Goal: Information Seeking & Learning: Learn about a topic

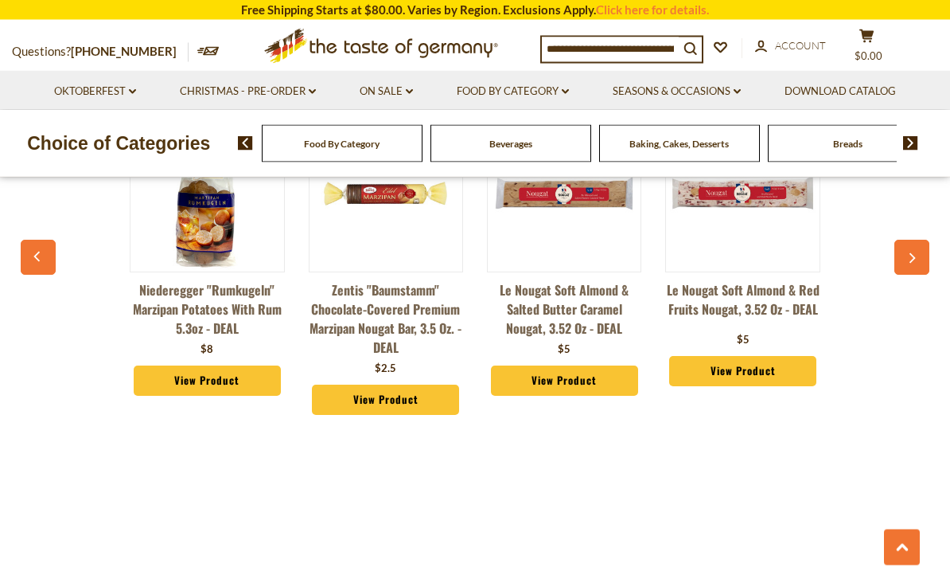
scroll to position [1246, 0]
click at [890, 409] on div "Niederegger "Rumkugeln" Marzipan Potatoes with Rum 5.3oz - DEAL $8 View Product…" at bounding box center [475, 267] width 893 height 349
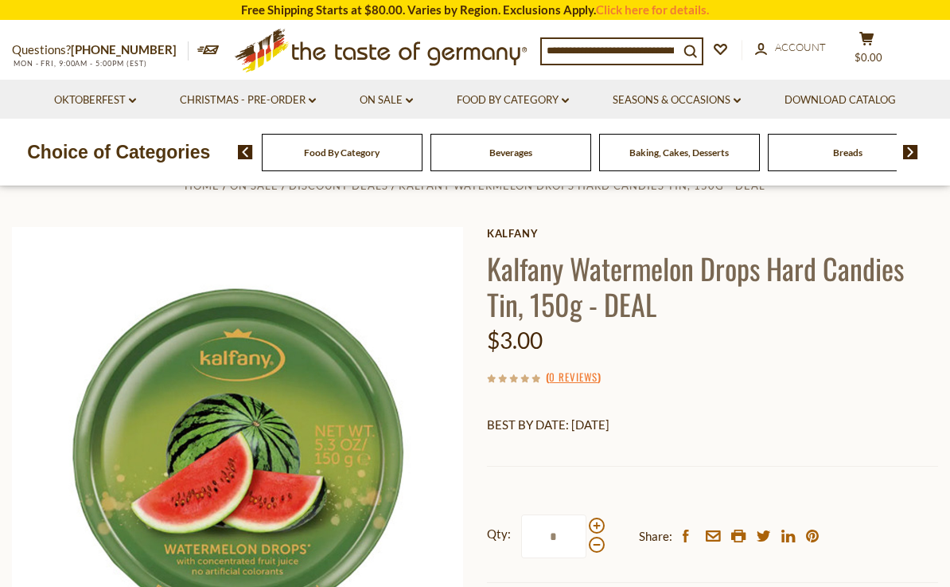
scroll to position [0, 0]
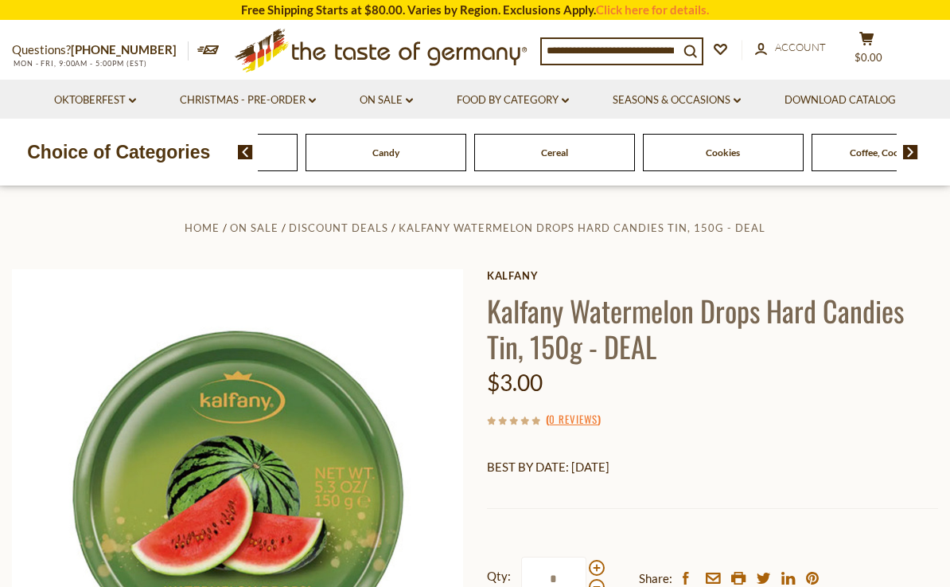
click at [474, 161] on div "Cereal" at bounding box center [554, 152] width 161 height 37
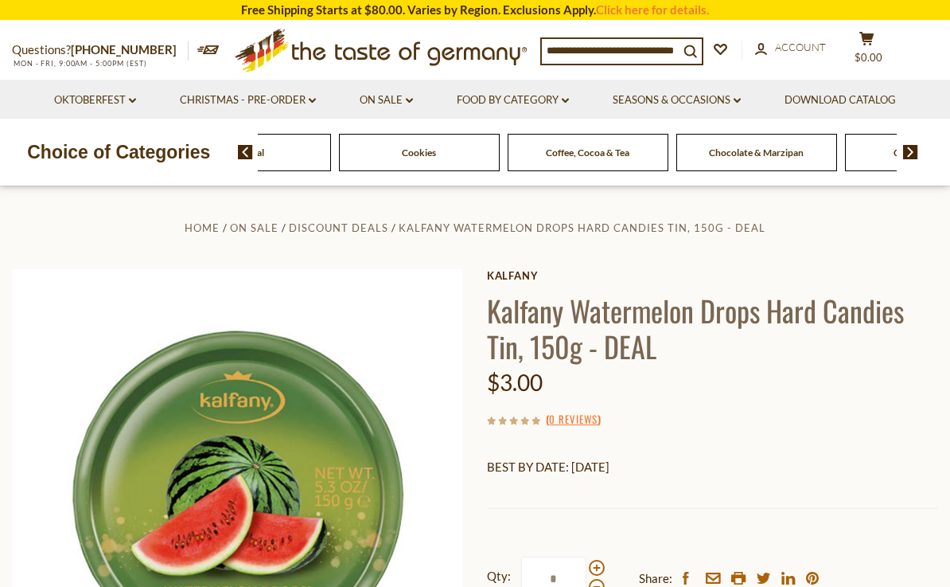
click at [915, 152] on img at bounding box center [910, 152] width 15 height 14
click at [915, 154] on img at bounding box center [910, 152] width 15 height 14
click at [915, 157] on img at bounding box center [910, 152] width 15 height 14
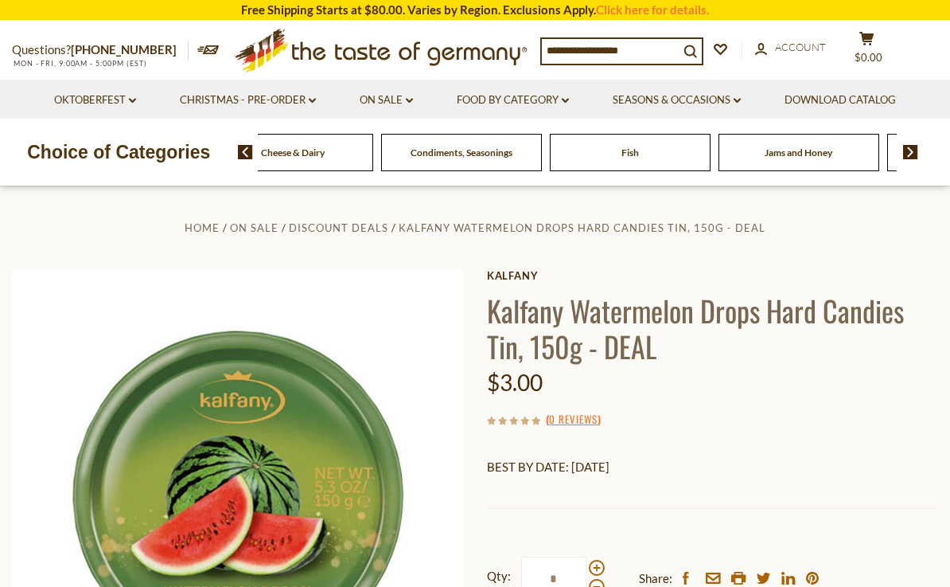
click at [917, 155] on img at bounding box center [910, 152] width 15 height 14
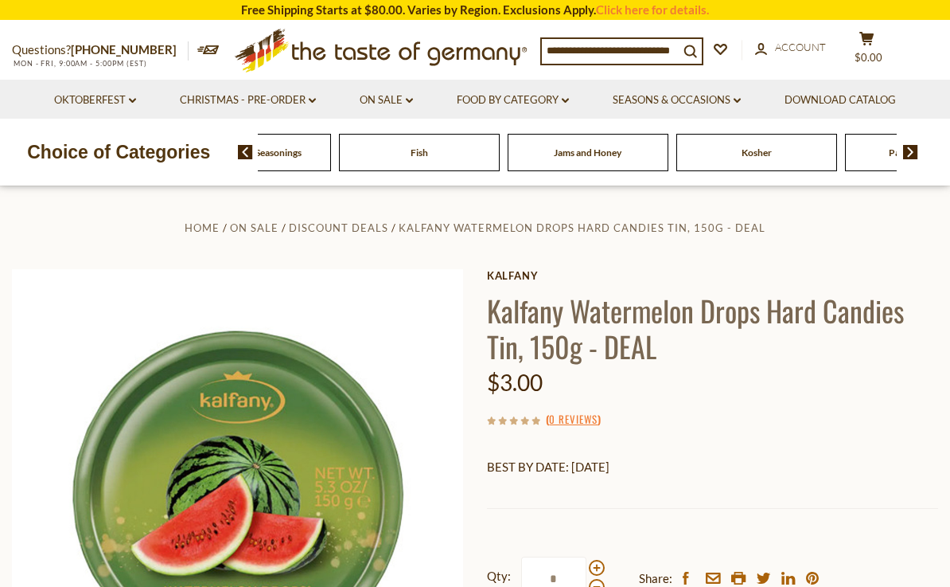
click at [930, 155] on div "Food By Category Beverages Baking, Cakes, Desserts Breads Candy Cereal Cookies …" at bounding box center [594, 152] width 713 height 38
click at [907, 157] on img at bounding box center [910, 152] width 15 height 14
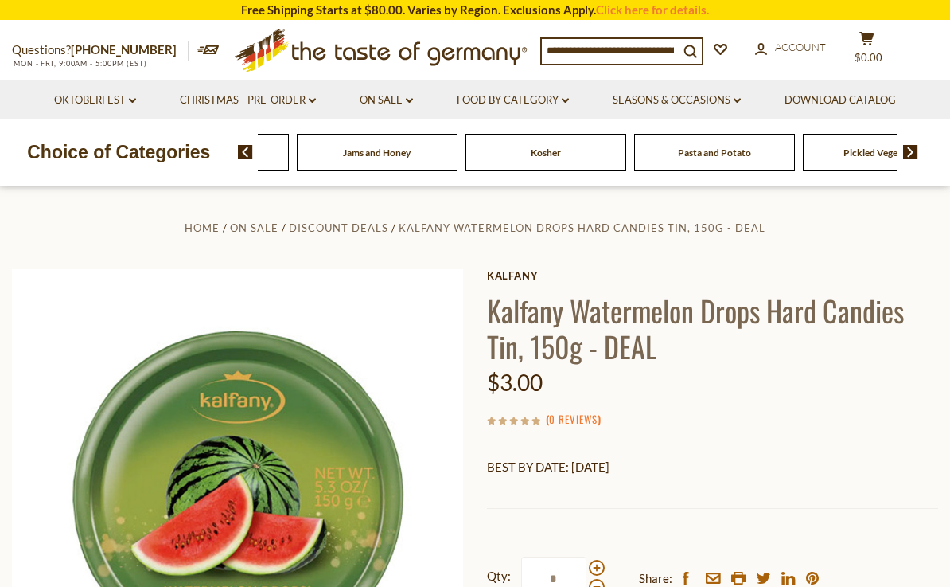
click at [917, 154] on img at bounding box center [910, 152] width 15 height 14
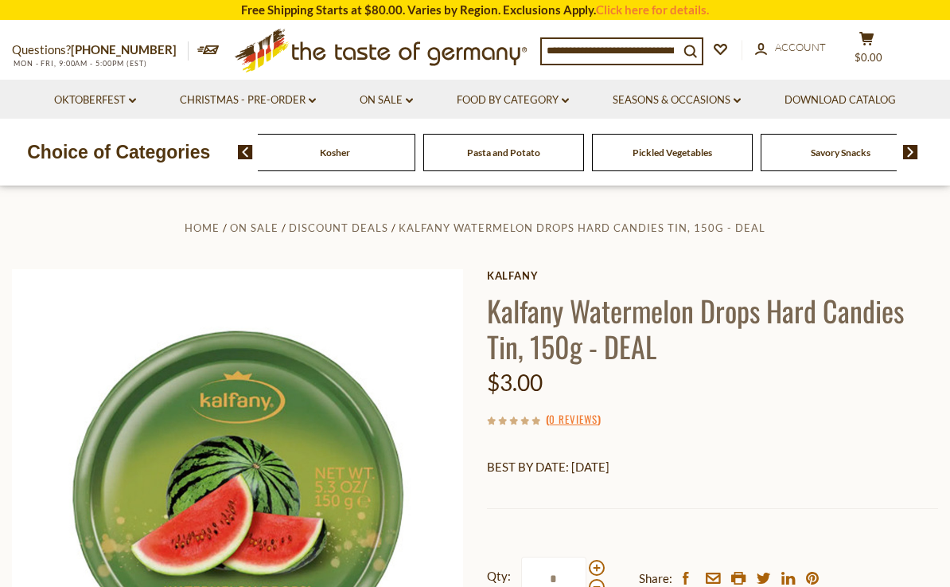
click at [915, 146] on img at bounding box center [910, 152] width 15 height 14
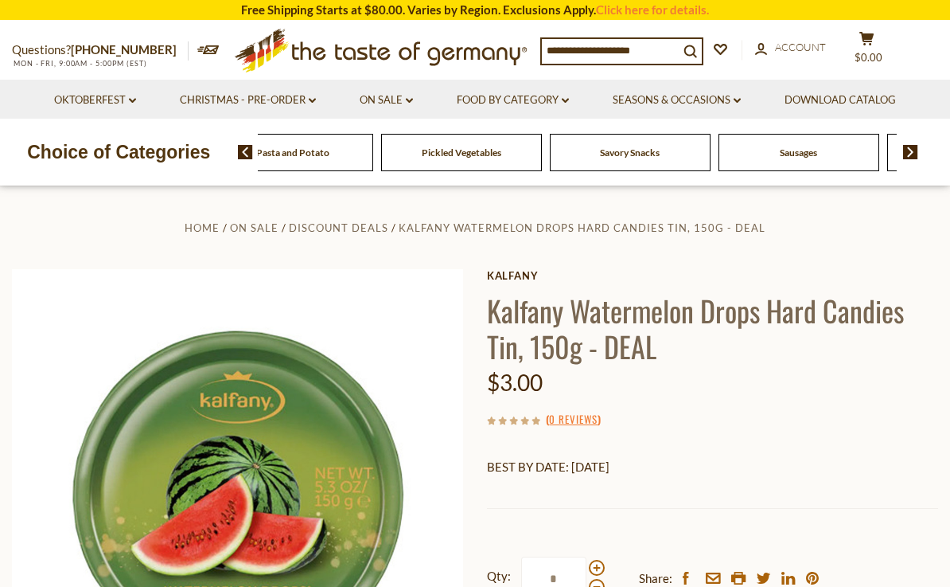
click at [913, 156] on img at bounding box center [910, 152] width 15 height 14
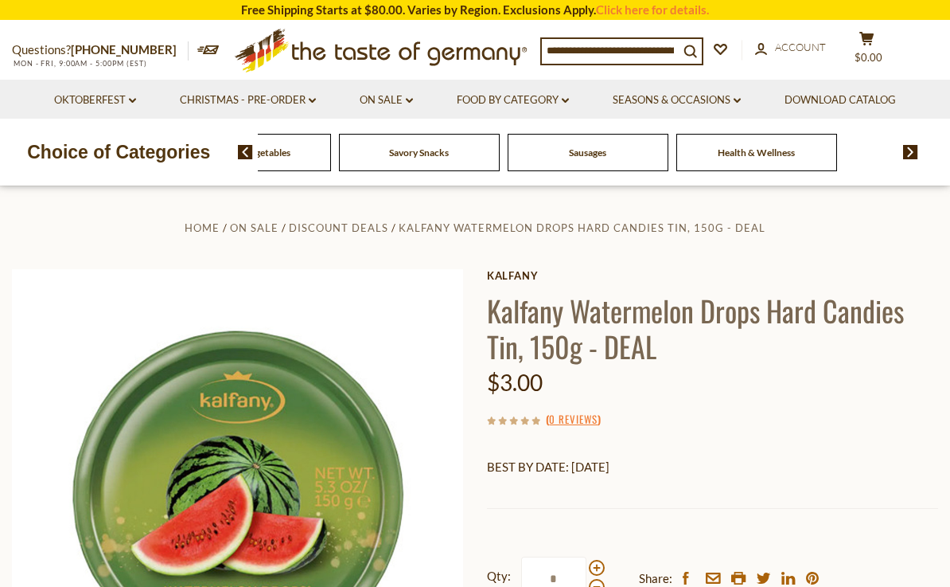
click at [916, 157] on img at bounding box center [910, 152] width 15 height 14
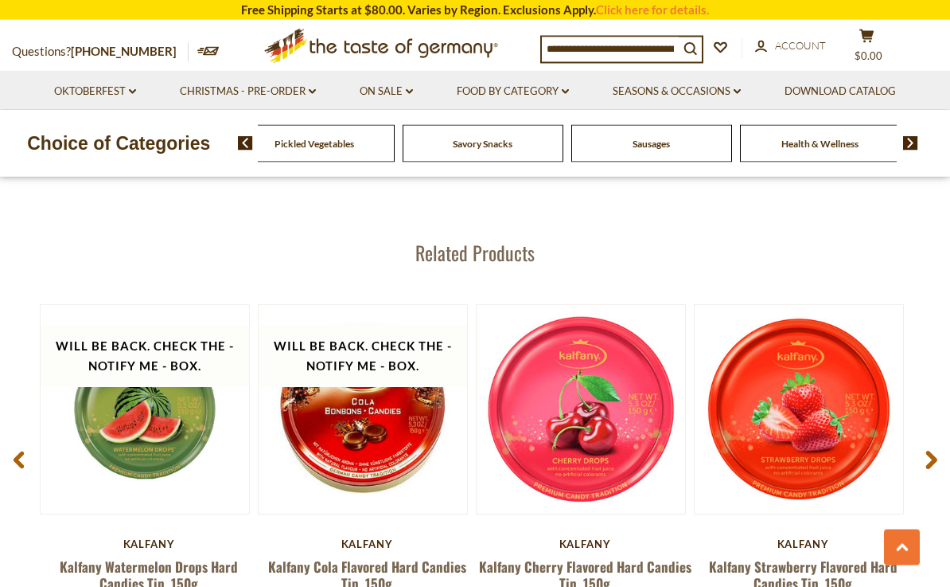
scroll to position [1933, 0]
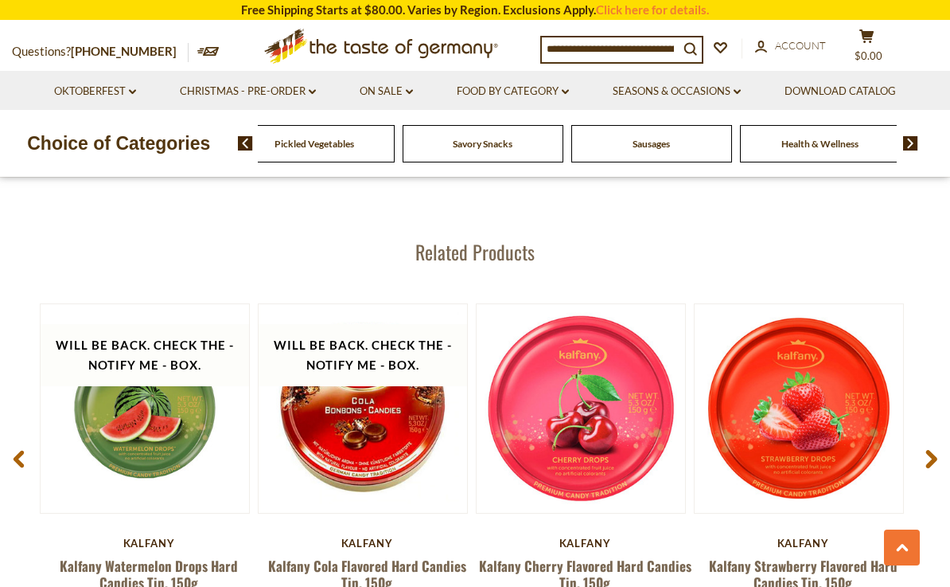
click at [930, 468] on span at bounding box center [931, 462] width 37 height 50
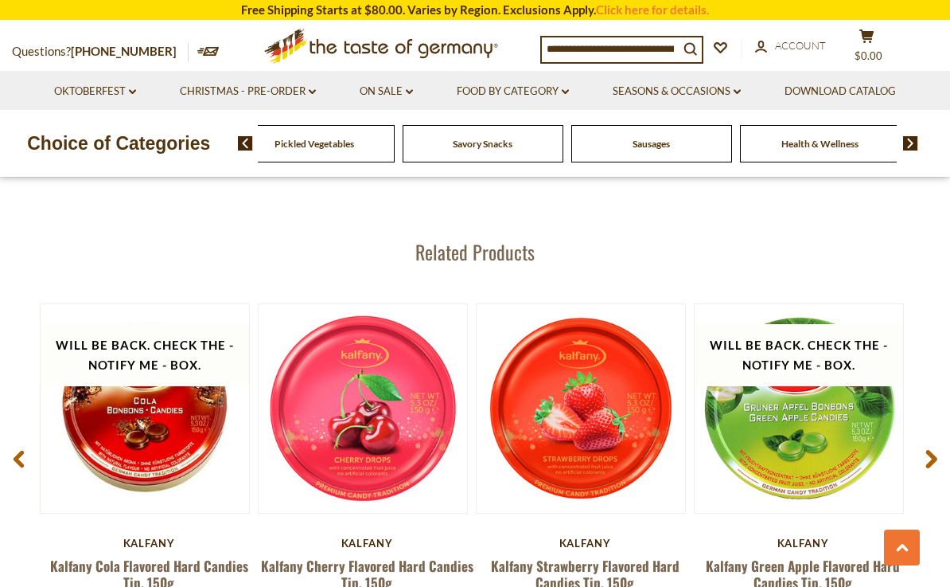
click at [929, 465] on use at bounding box center [932, 459] width 11 height 18
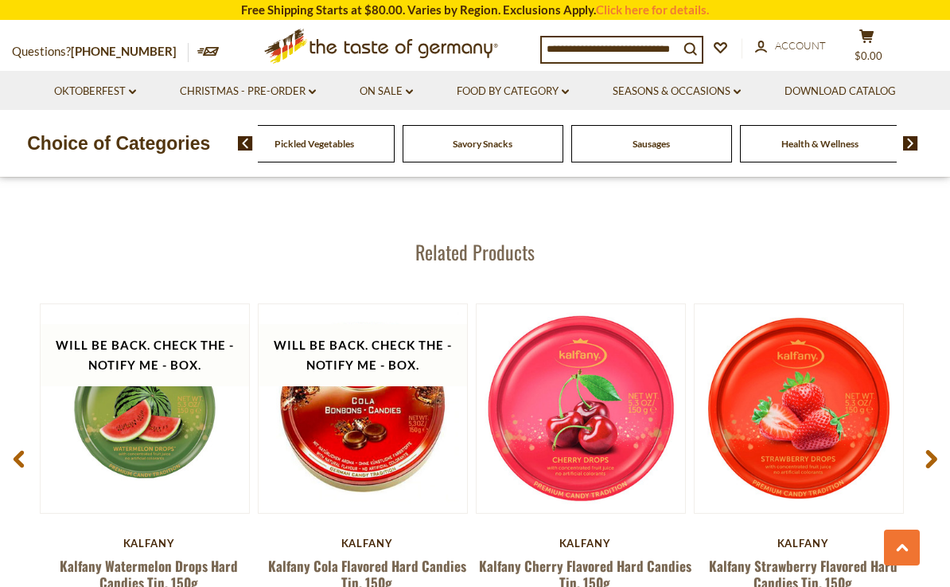
click at [929, 459] on icon at bounding box center [932, 459] width 12 height 19
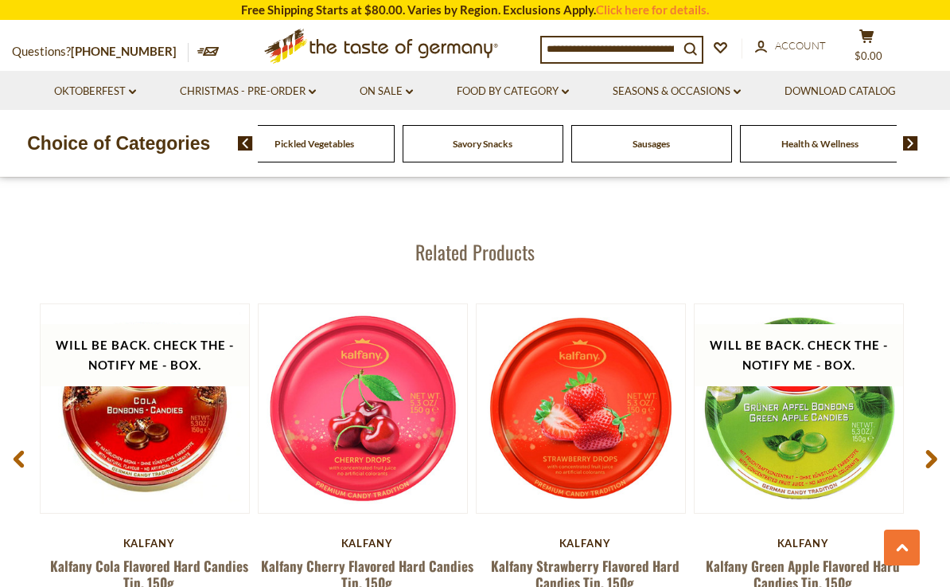
click at [933, 465] on icon at bounding box center [932, 459] width 12 height 19
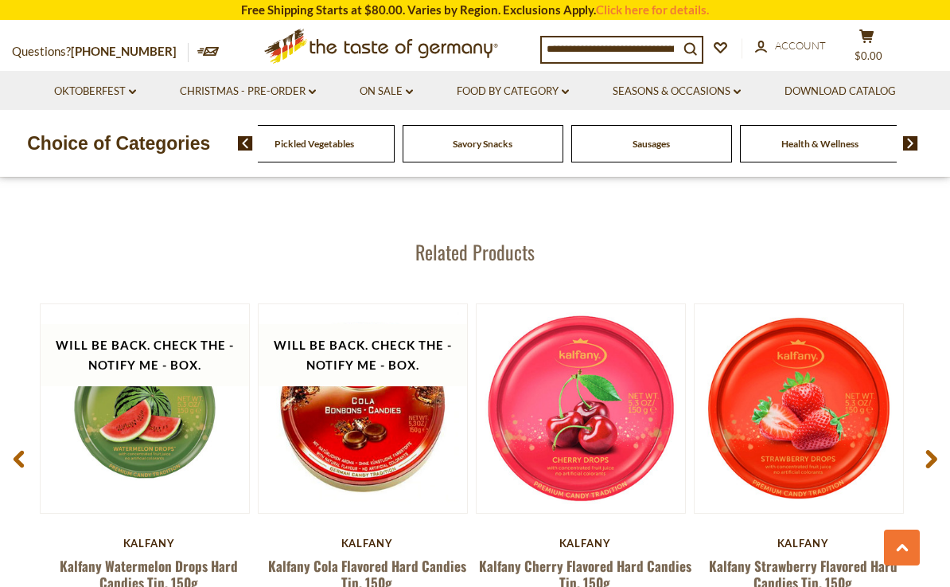
click at [932, 470] on span at bounding box center [931, 462] width 37 height 50
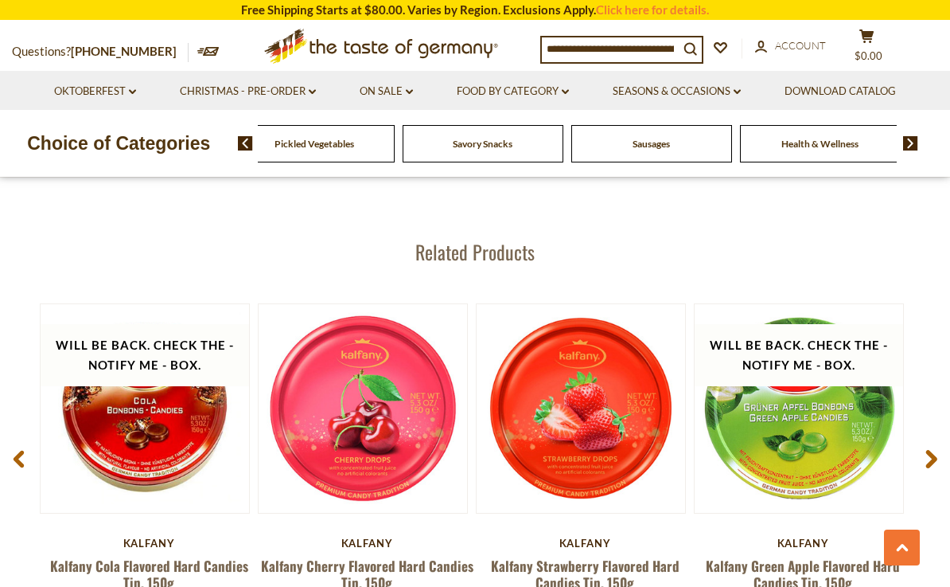
click at [947, 458] on span at bounding box center [931, 462] width 37 height 50
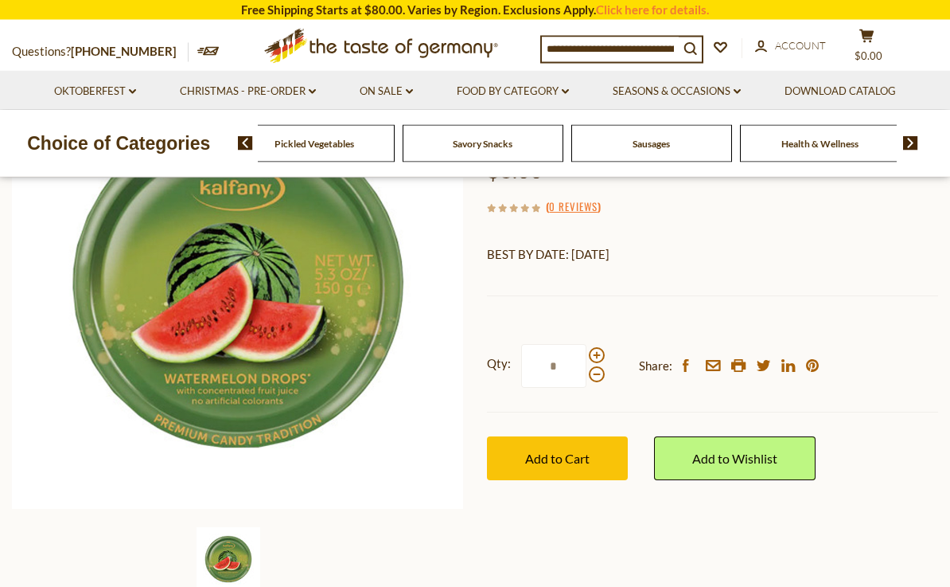
scroll to position [139, 0]
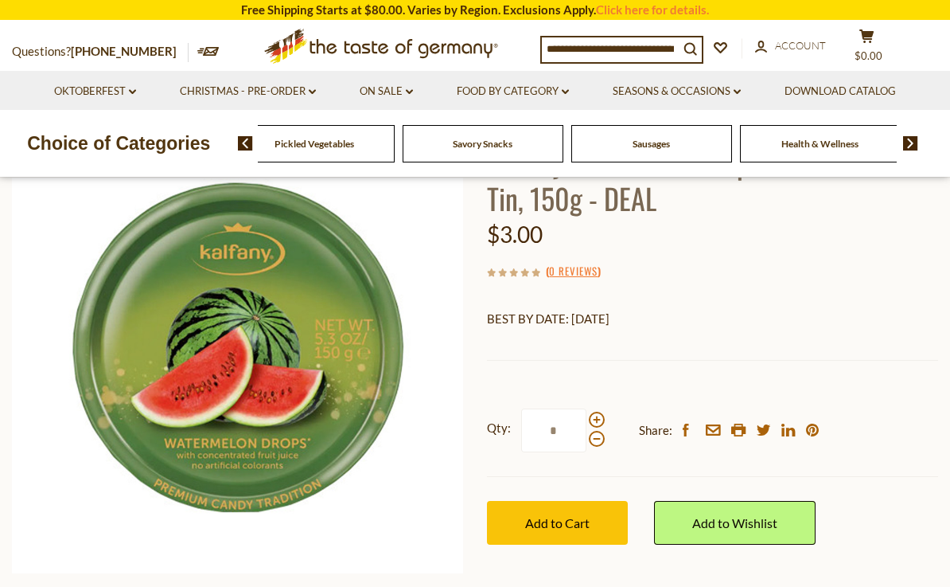
click at [676, 45] on input at bounding box center [610, 48] width 137 height 22
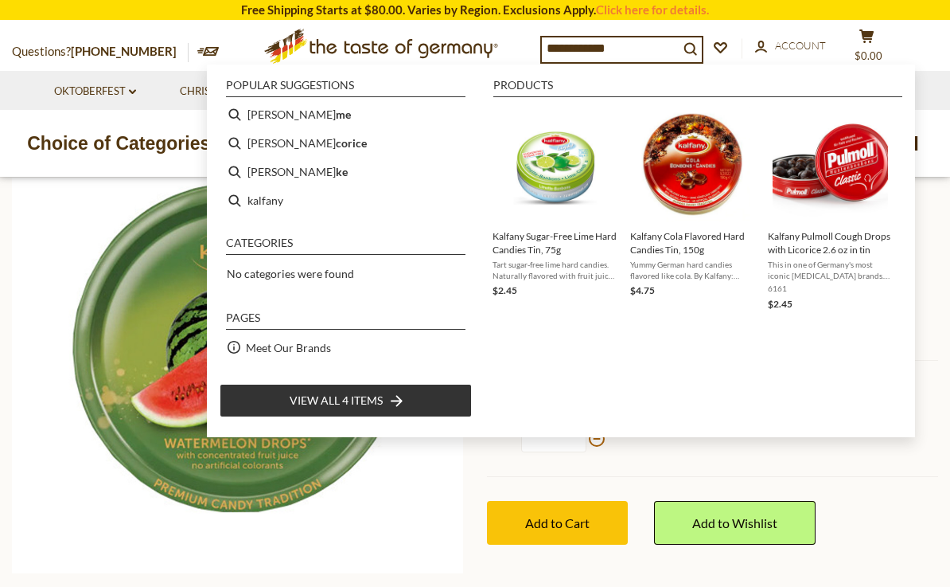
type input "**********"
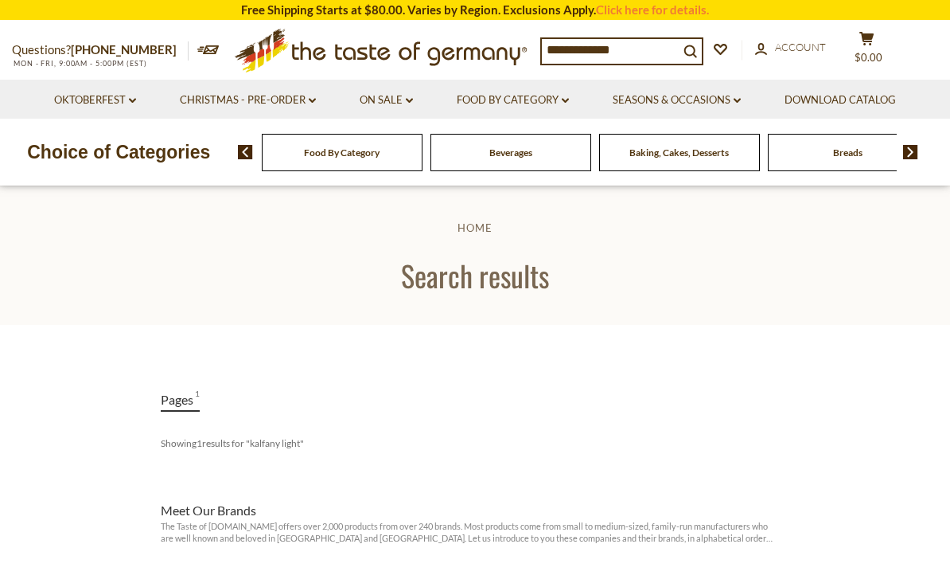
click at [643, 47] on input "**********" at bounding box center [610, 50] width 137 height 22
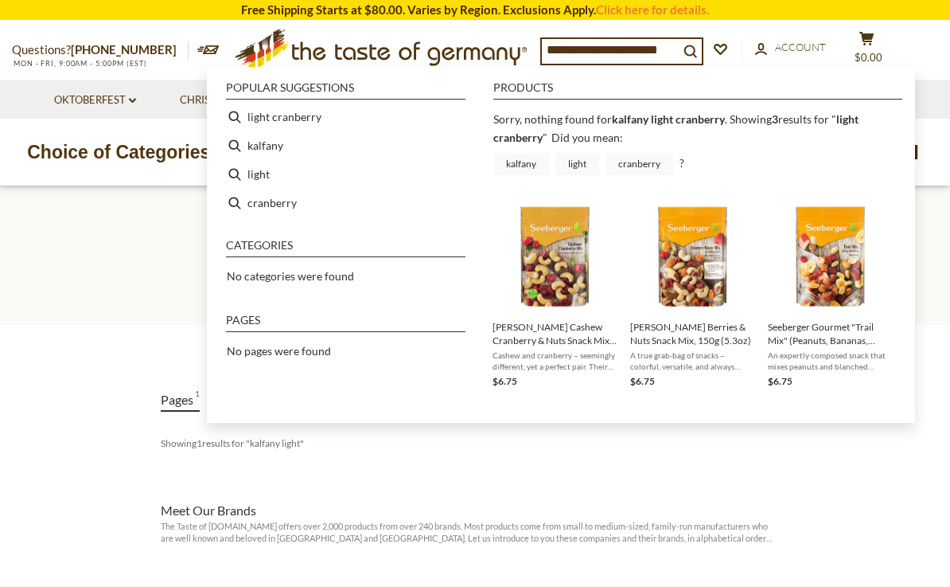
type input "**********"
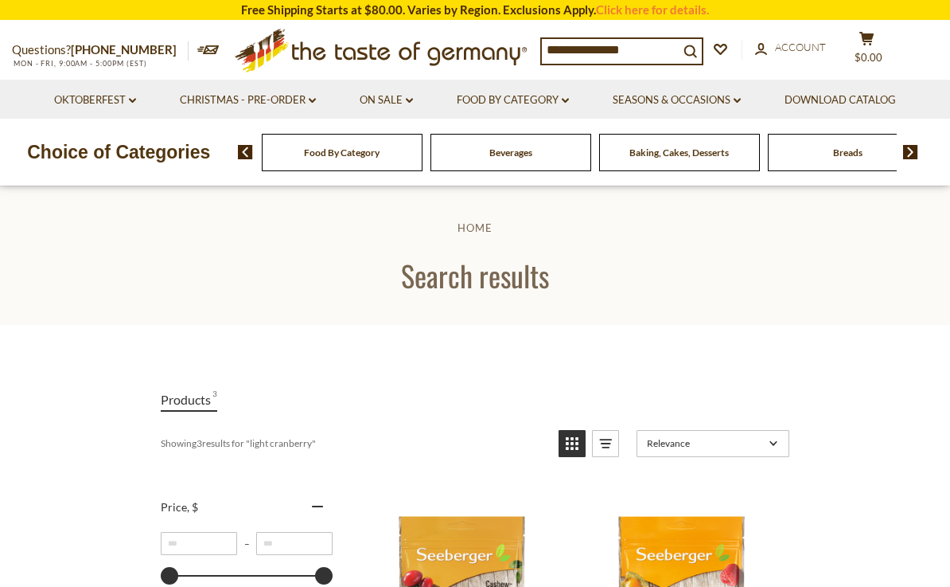
click at [108, 100] on link "Oktoberfest dropdown_arrow" at bounding box center [95, 101] width 82 height 18
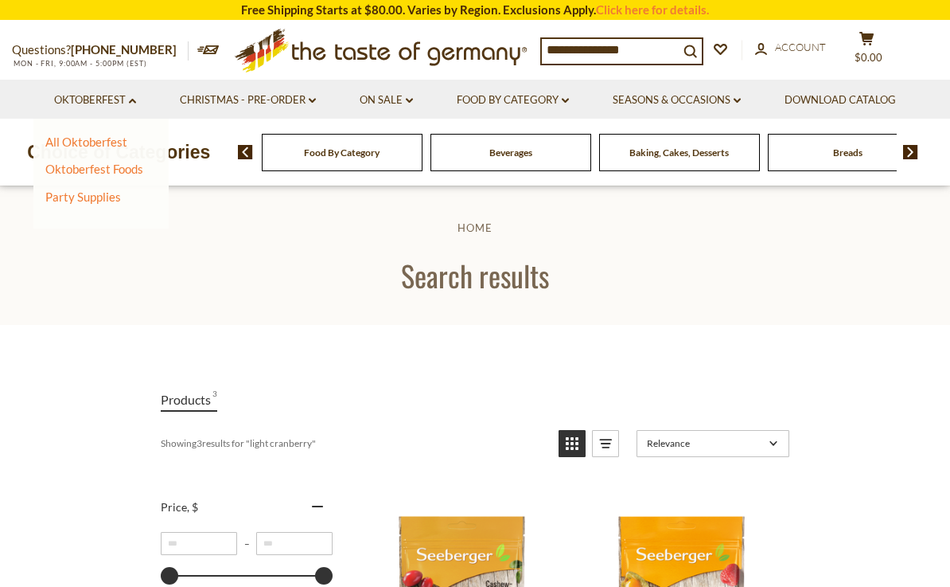
click at [112, 169] on link "Oktoberfest Foods" at bounding box center [94, 169] width 98 height 14
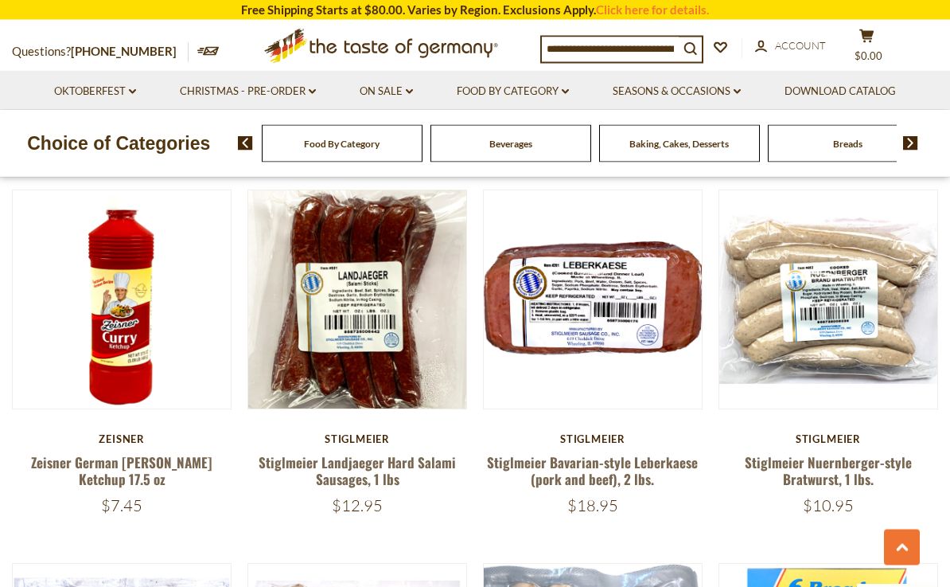
scroll to position [2881, 0]
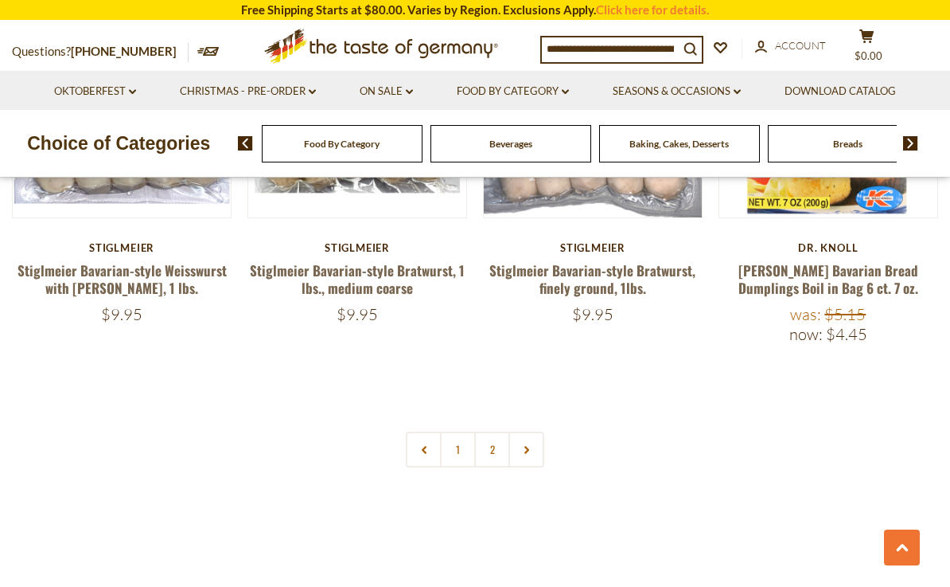
click at [498, 431] on link "2" at bounding box center [492, 449] width 36 height 36
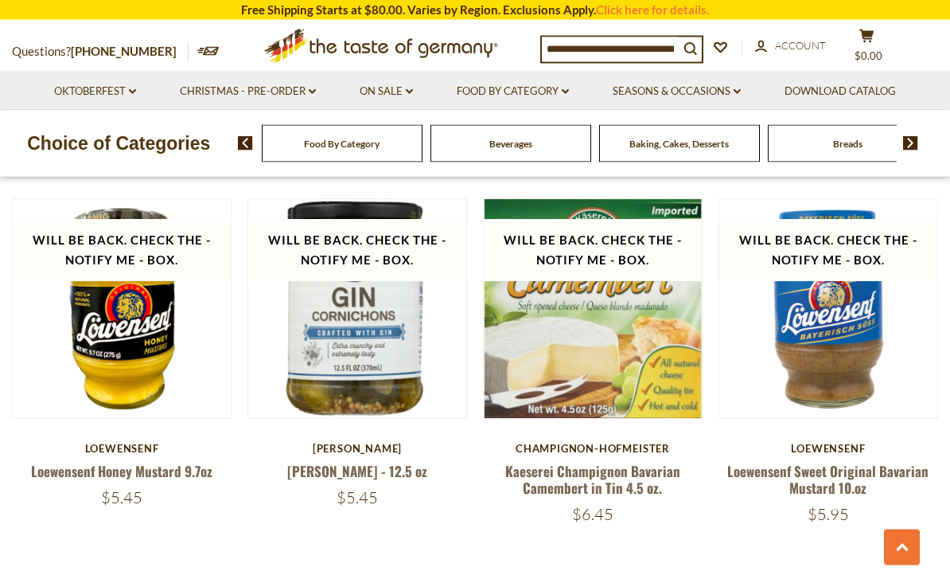
scroll to position [1702, 0]
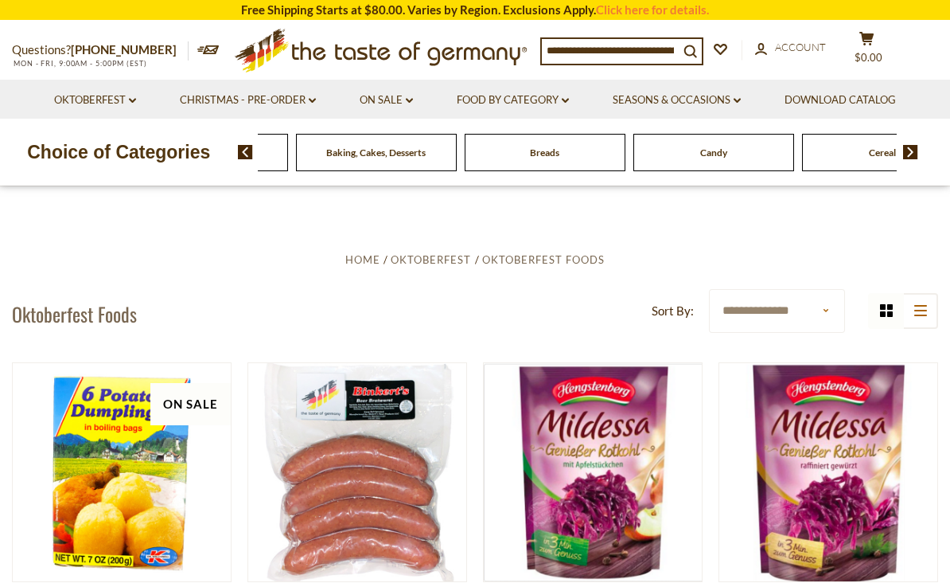
click at [288, 148] on div "Beverages" at bounding box center [207, 152] width 161 height 37
click at [248, 150] on img at bounding box center [245, 152] width 15 height 14
click at [131, 92] on link "Oktoberfest dropdown_arrow" at bounding box center [95, 101] width 82 height 18
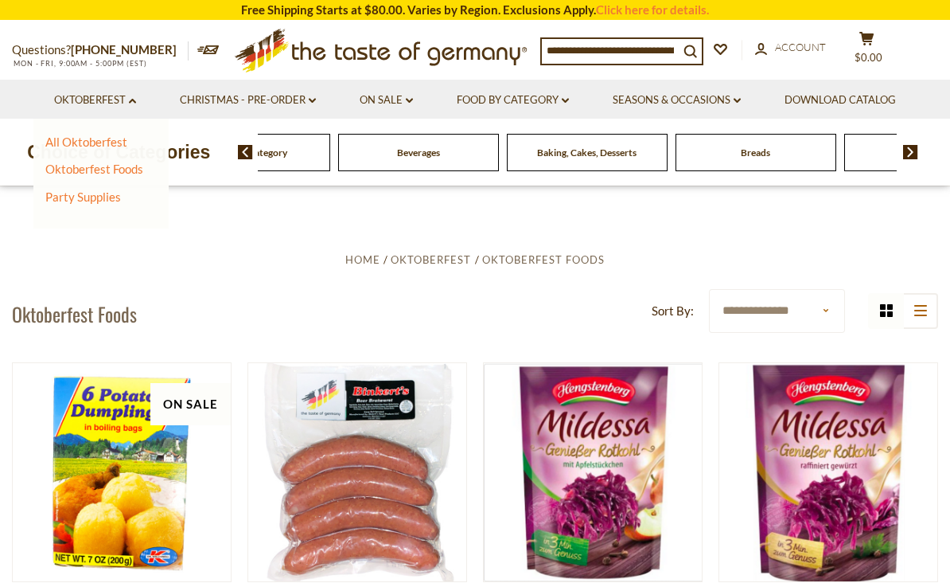
click at [100, 171] on link "Oktoberfest Foods" at bounding box center [94, 169] width 98 height 14
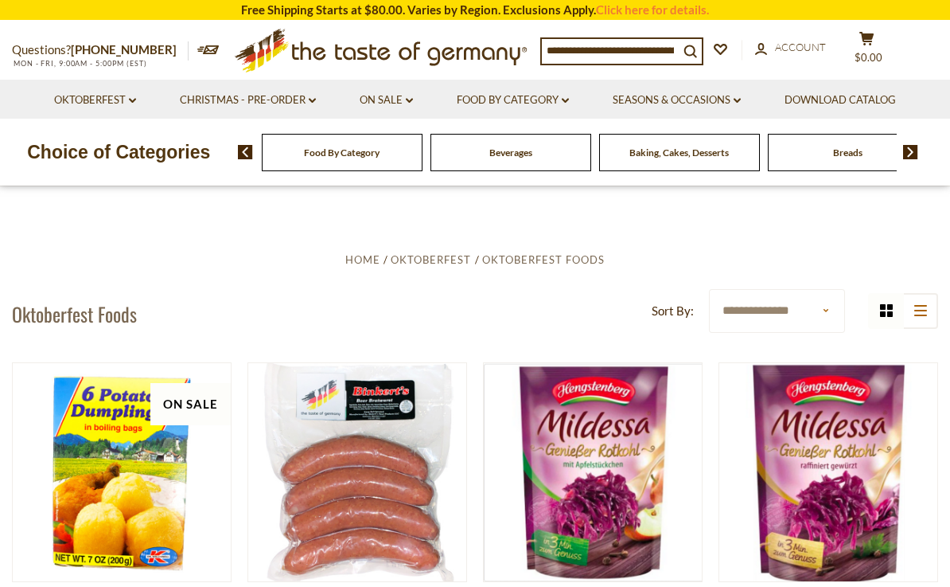
click at [228, 96] on link "Christmas - PRE-ORDER dropdown_arrow" at bounding box center [248, 101] width 136 height 18
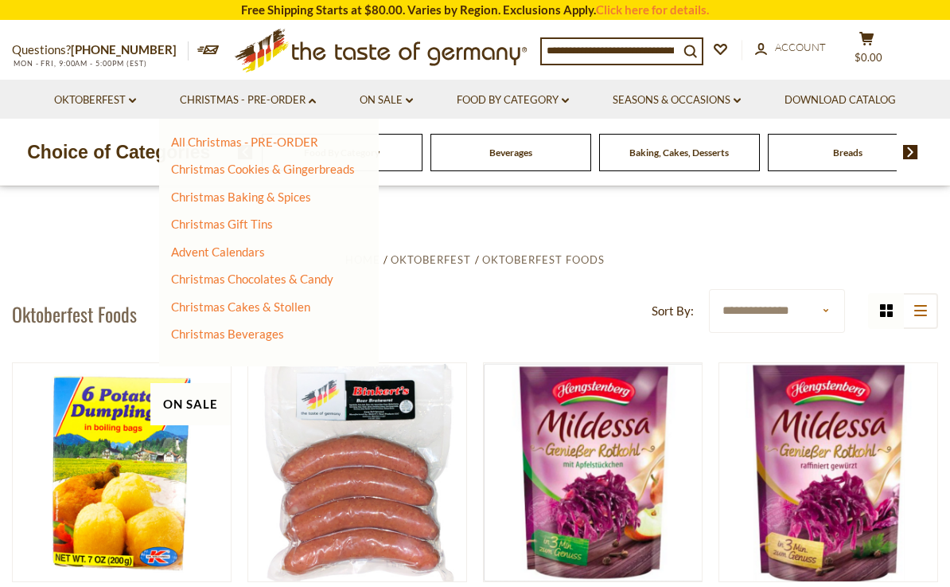
click at [400, 107] on link "On Sale dropdown_arrow" at bounding box center [386, 101] width 53 height 18
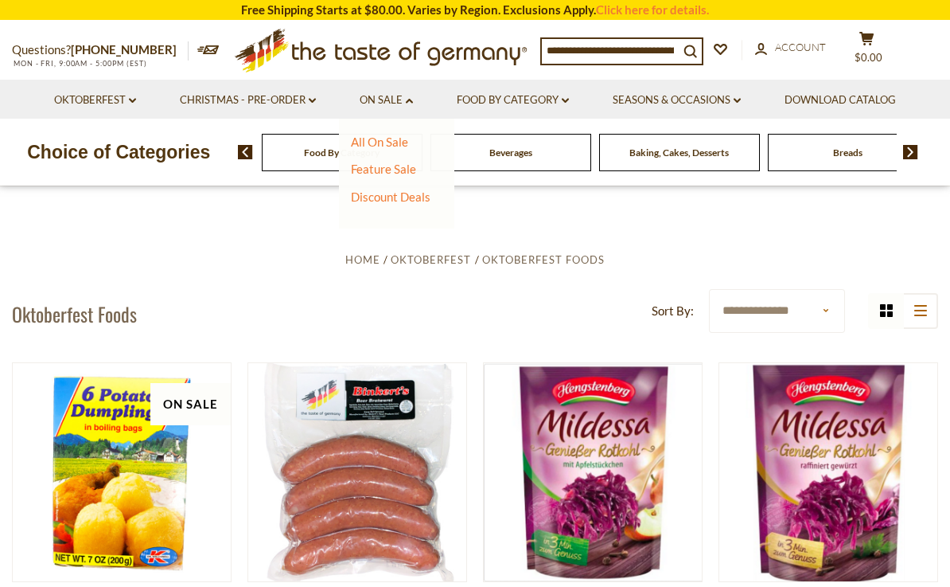
click at [397, 146] on link "All On Sale" at bounding box center [379, 142] width 57 height 14
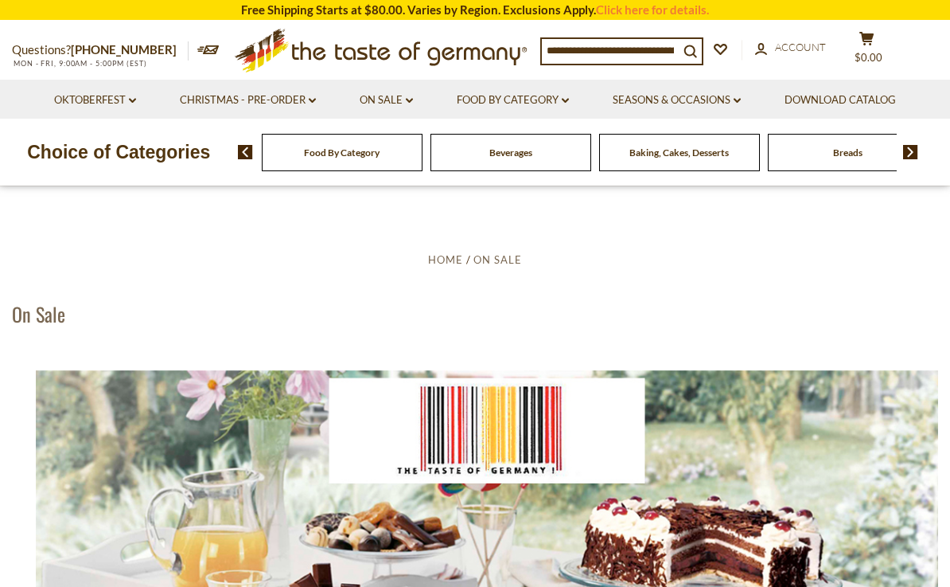
click at [409, 98] on icon "dropdown_arrow" at bounding box center [409, 101] width 7 height 6
click at [404, 173] on link "Feature Sale" at bounding box center [383, 169] width 65 height 14
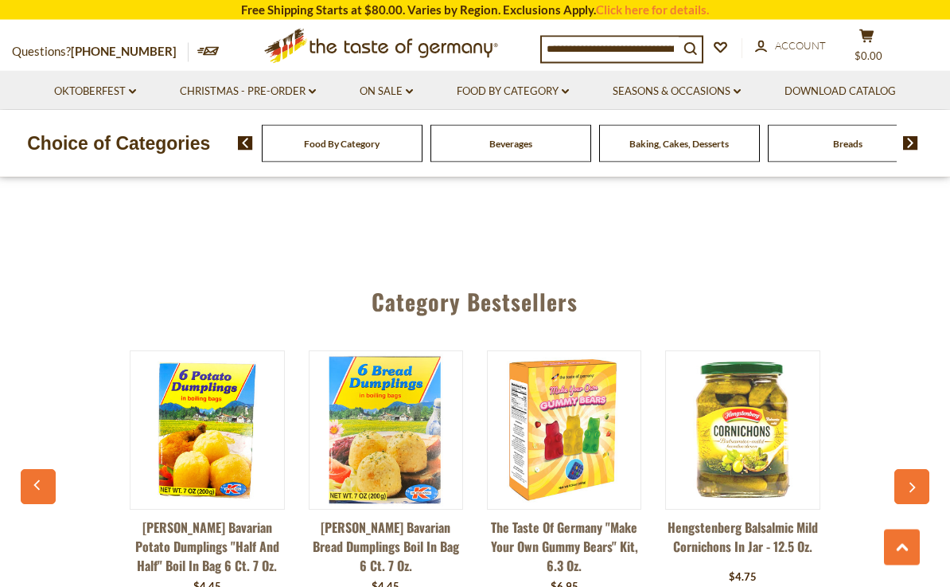
scroll to position [1093, 0]
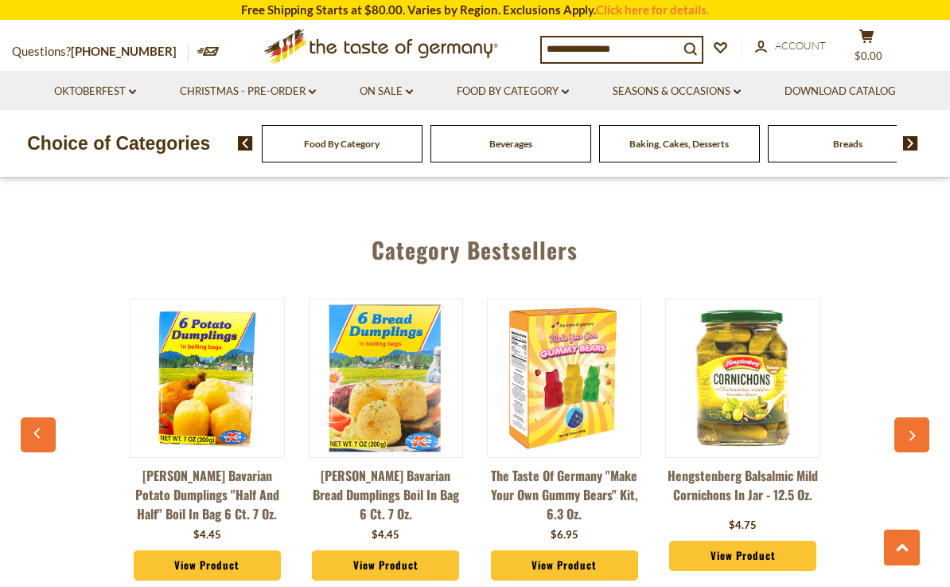
click at [921, 422] on button "button" at bounding box center [912, 434] width 35 height 35
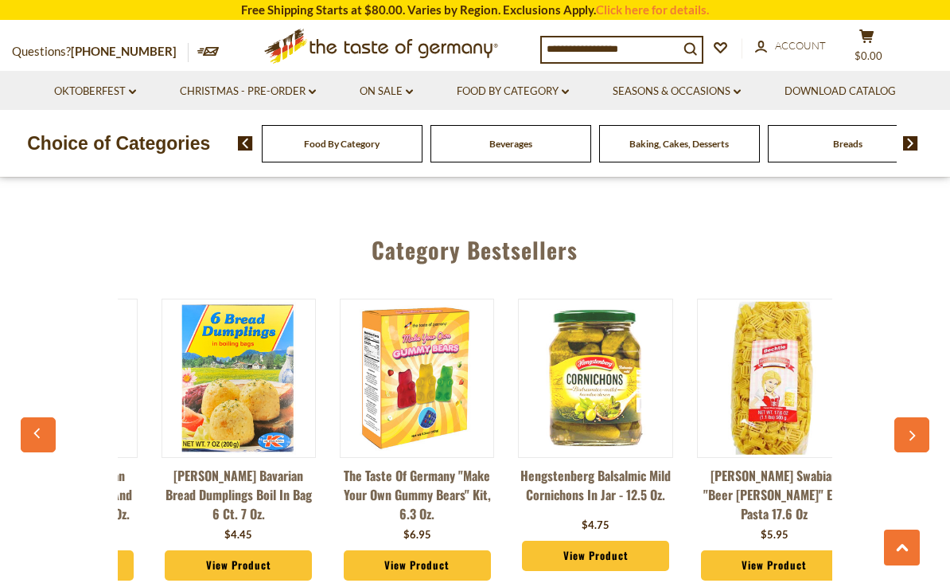
scroll to position [0, 178]
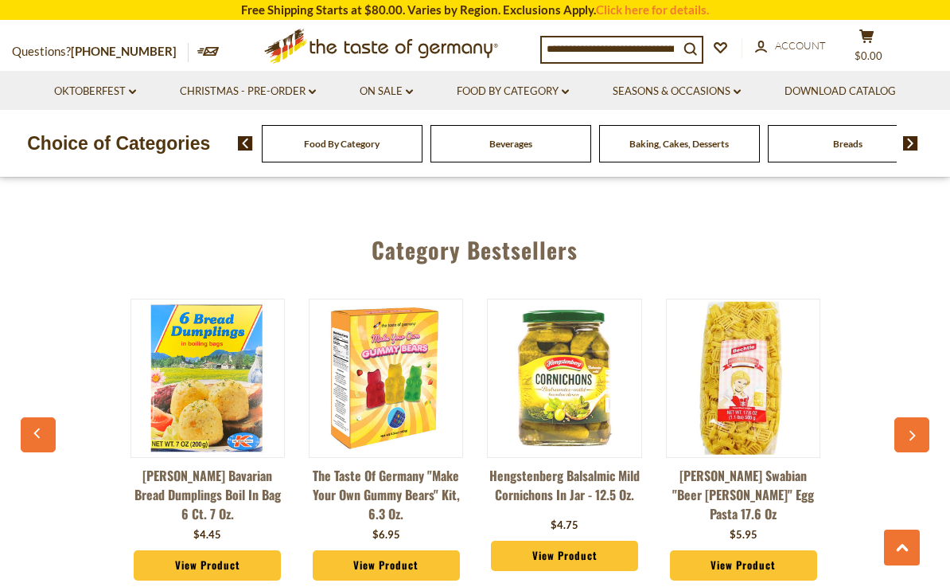
click at [915, 425] on button "button" at bounding box center [912, 434] width 35 height 35
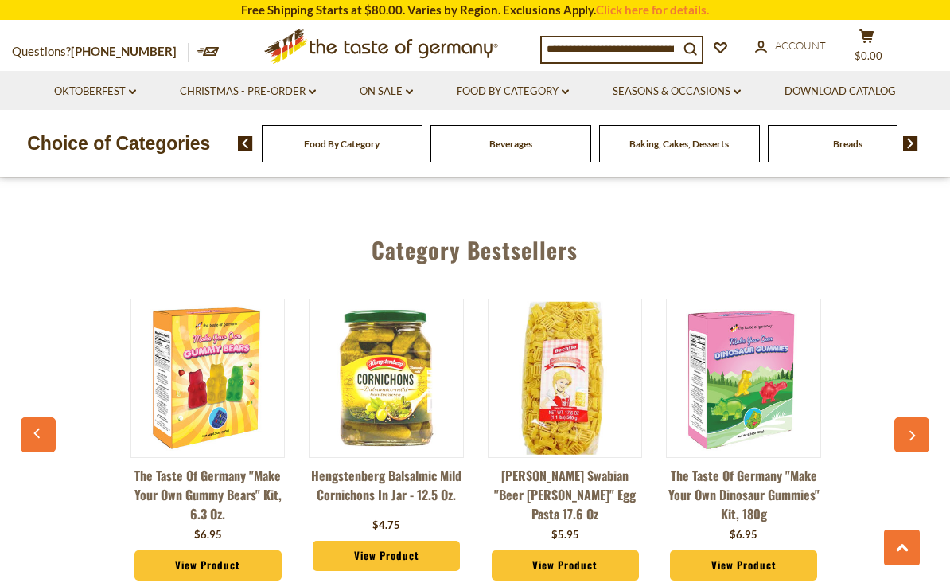
click at [914, 423] on button "button" at bounding box center [912, 434] width 35 height 35
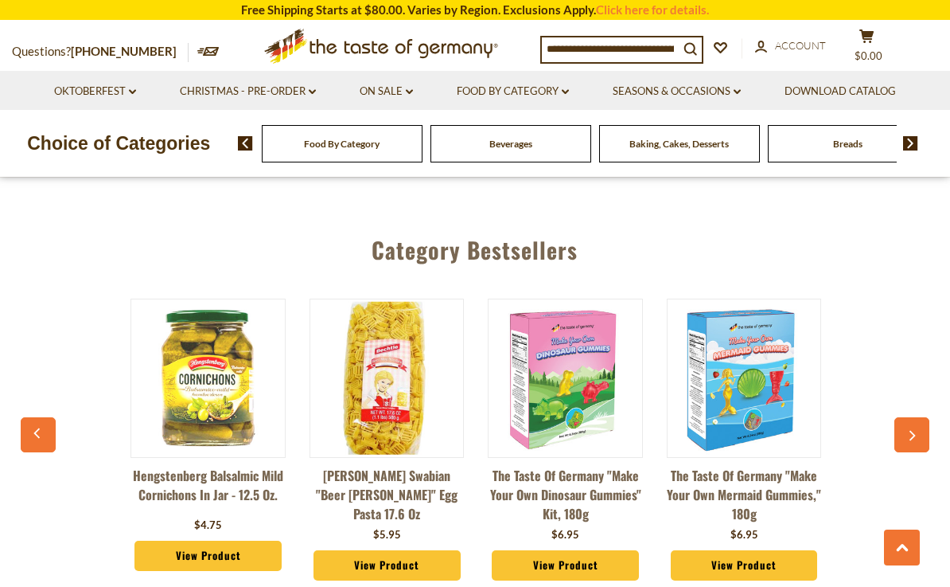
click at [907, 423] on button "button" at bounding box center [912, 434] width 35 height 35
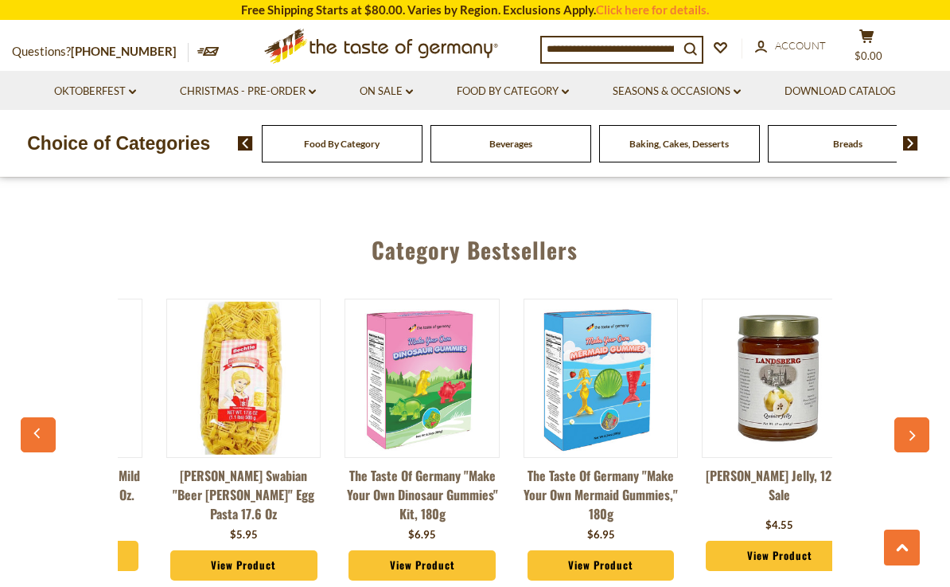
scroll to position [0, 713]
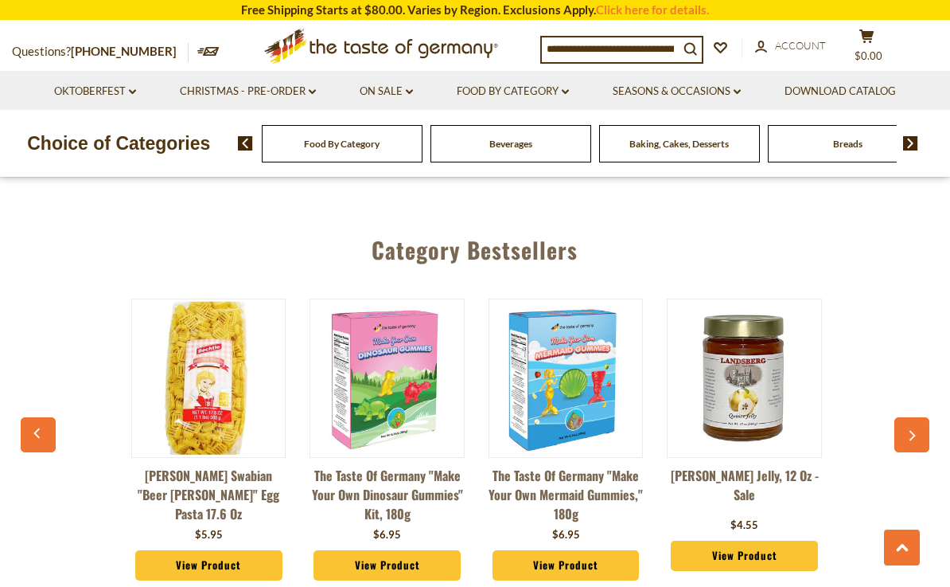
click at [911, 433] on button "button" at bounding box center [912, 434] width 35 height 35
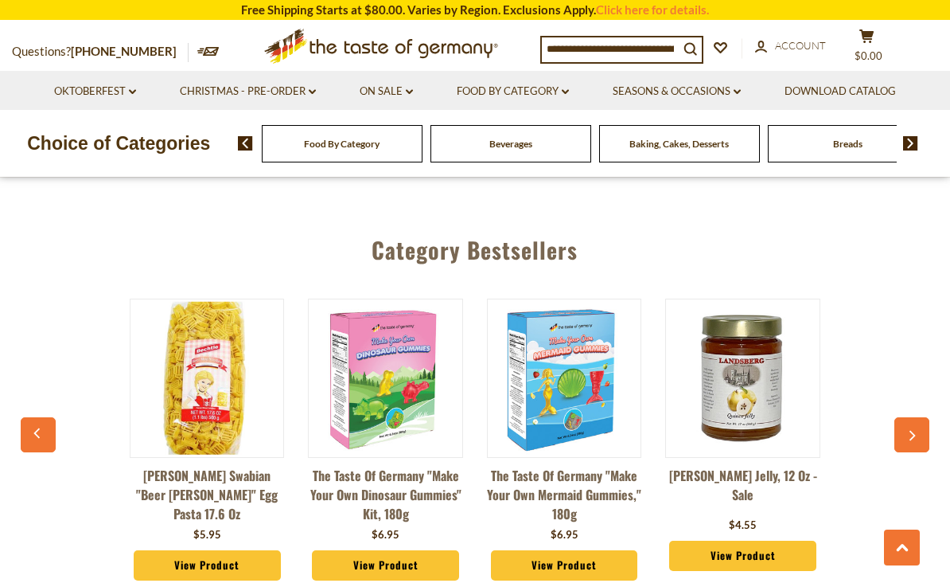
click at [913, 433] on button "button" at bounding box center [912, 434] width 35 height 35
click at [911, 427] on button "button" at bounding box center [912, 434] width 35 height 35
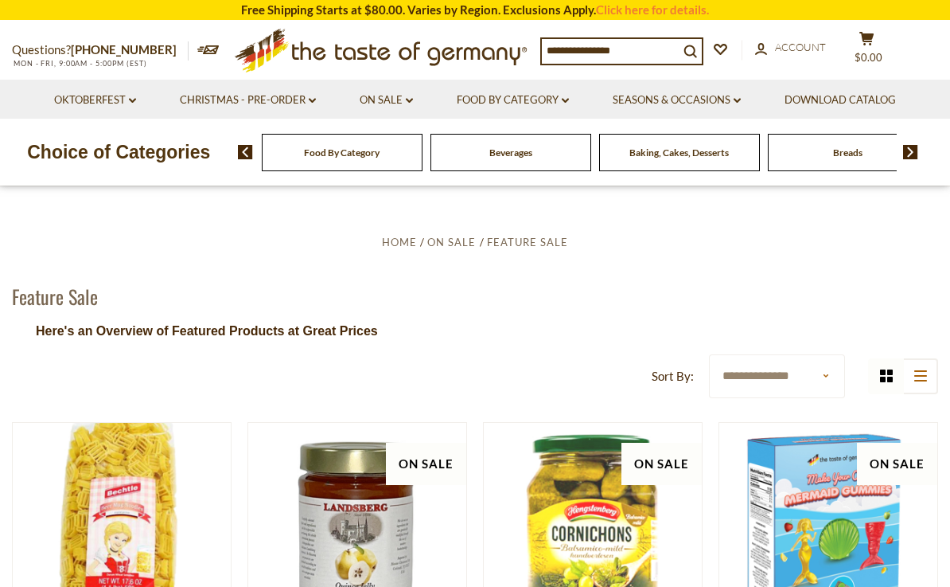
scroll to position [0, 0]
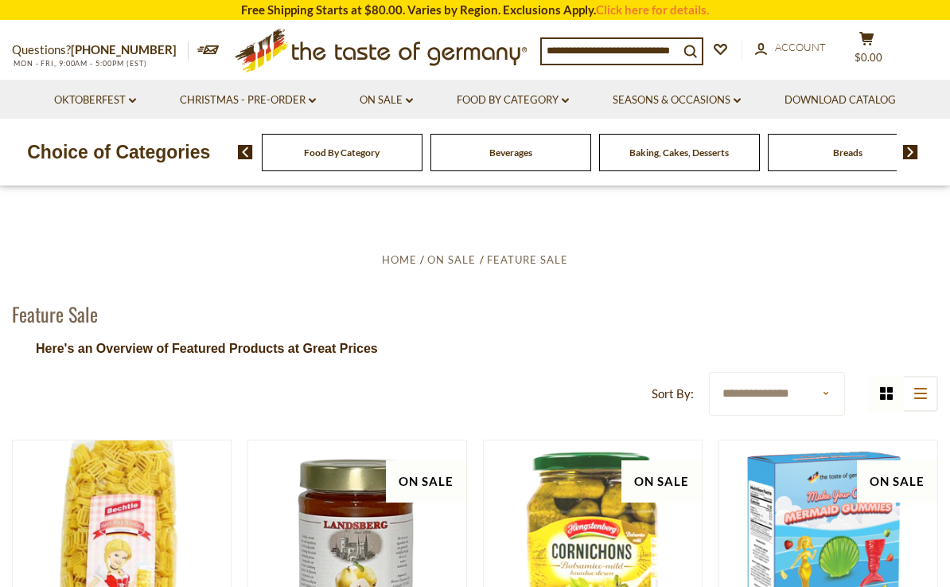
click at [918, 158] on img at bounding box center [910, 152] width 15 height 14
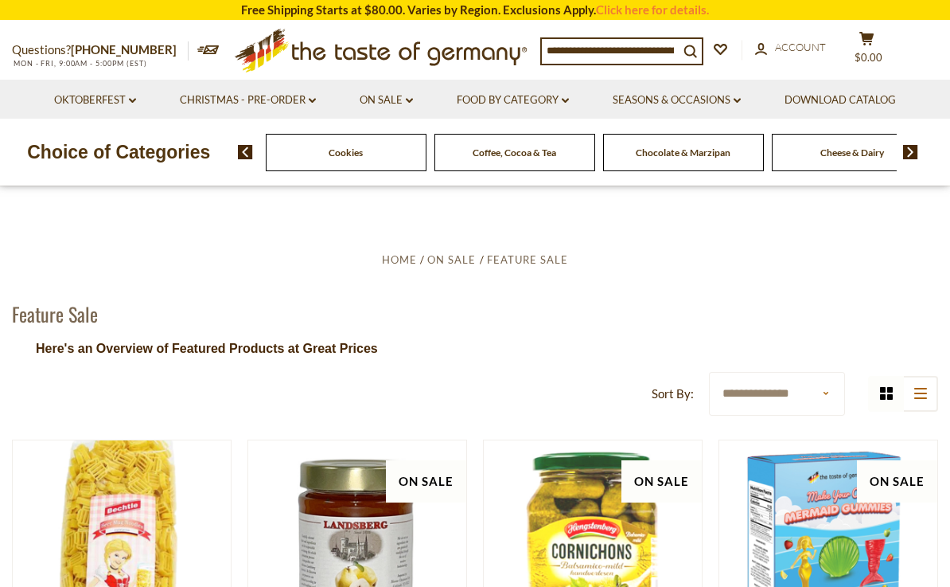
click at [906, 158] on img at bounding box center [910, 152] width 15 height 14
click at [430, 156] on div "Pickled Vegetables" at bounding box center [345, 152] width 169 height 37
click at [546, 98] on link "Food By Category dropdown_arrow" at bounding box center [513, 101] width 112 height 18
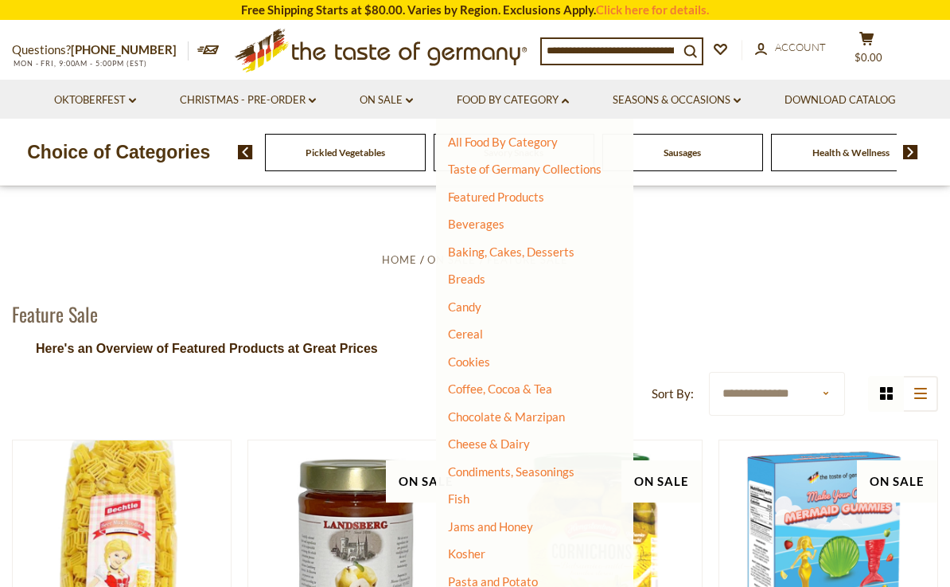
click at [595, 174] on link "Taste of Germany Collections" at bounding box center [525, 169] width 154 height 14
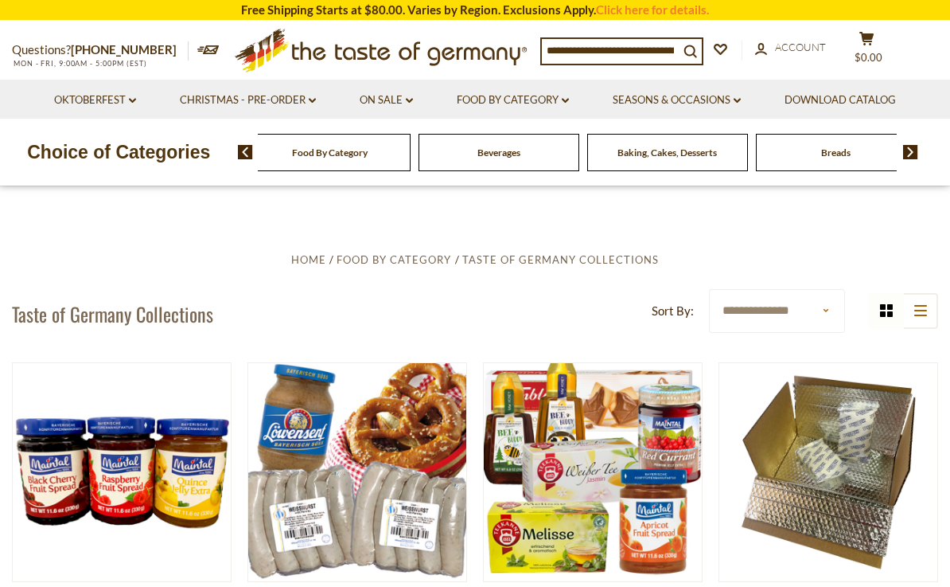
click at [560, 50] on input at bounding box center [610, 50] width 137 height 22
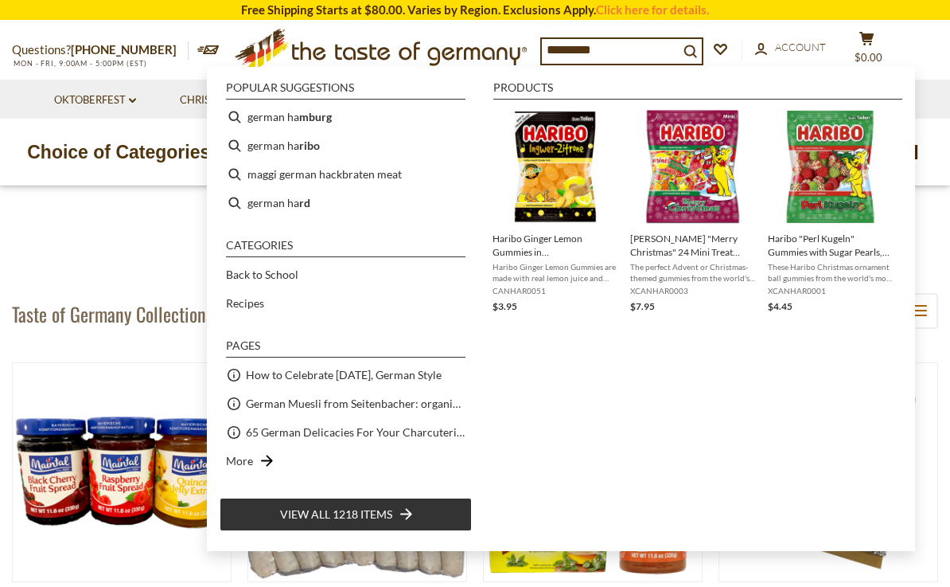
type input "**********"
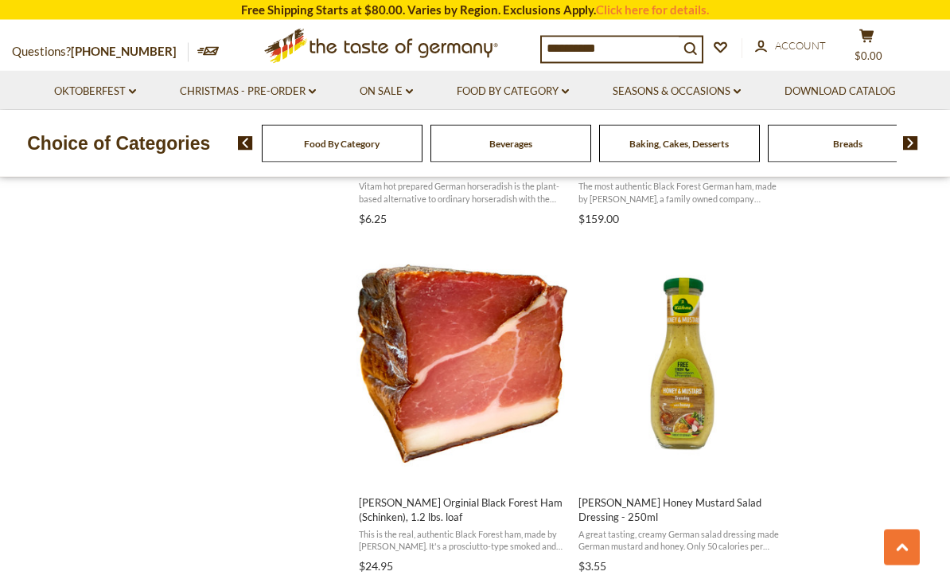
scroll to position [1968, 0]
click at [500, 379] on img "Adler Orginial Black Forest Ham (Schinken), 1.2 lbs. loaf" at bounding box center [462, 363] width 211 height 211
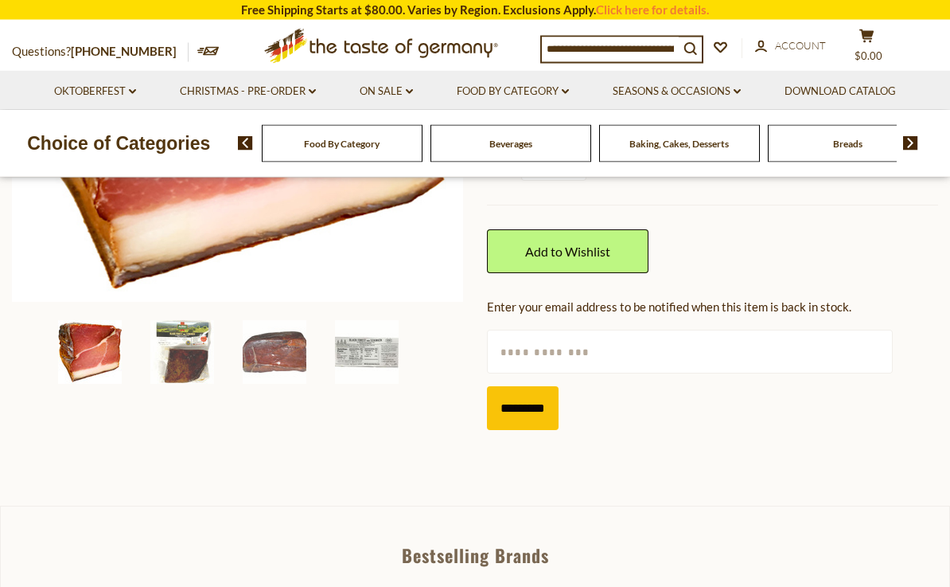
scroll to position [419, 0]
click at [197, 352] on img at bounding box center [182, 352] width 64 height 64
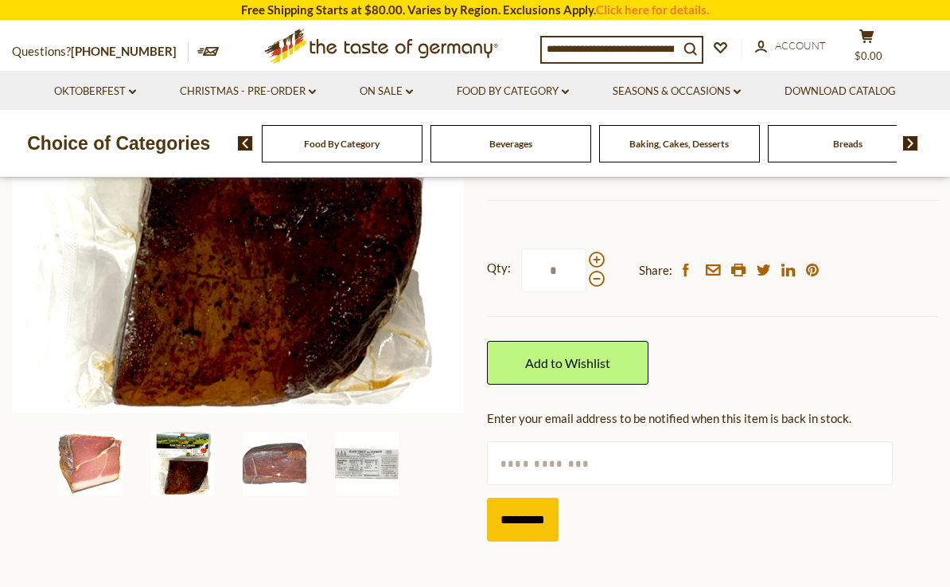
scroll to position [306, 0]
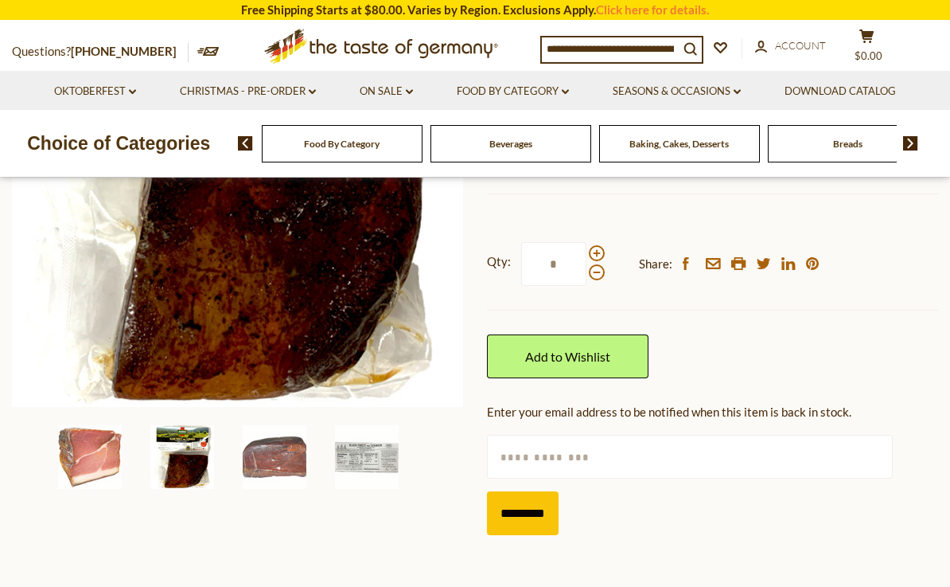
click at [298, 446] on img at bounding box center [275, 457] width 64 height 64
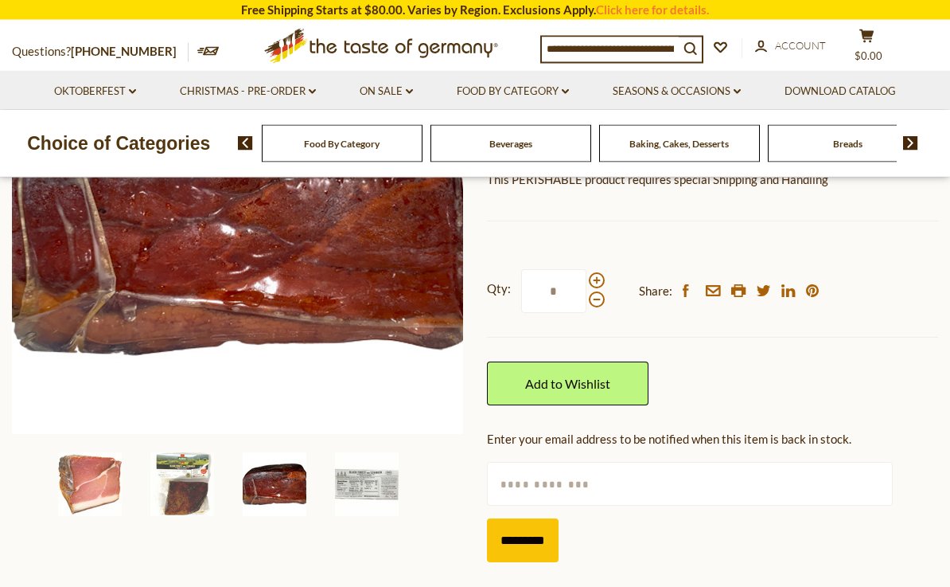
scroll to position [279, 0]
click at [392, 482] on img at bounding box center [367, 484] width 64 height 64
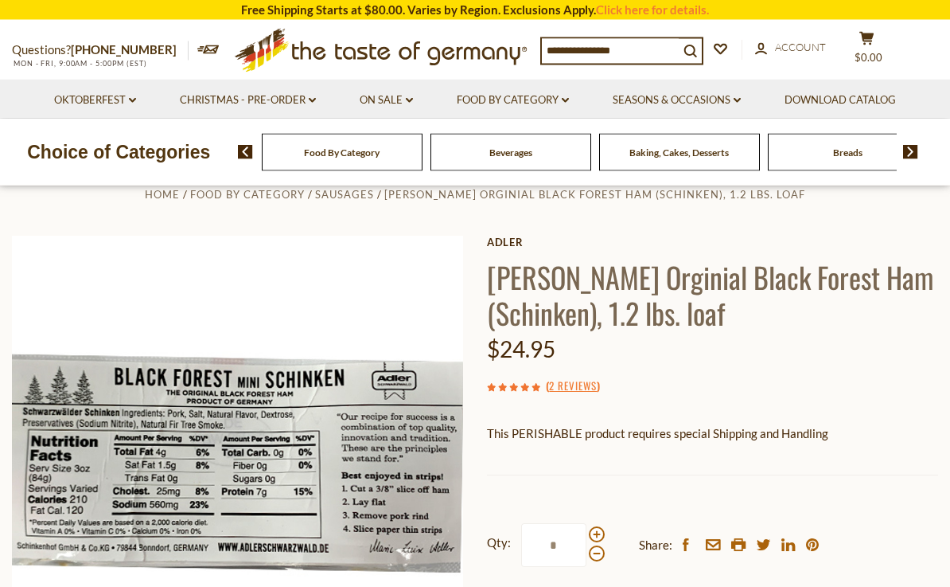
scroll to position [0, 0]
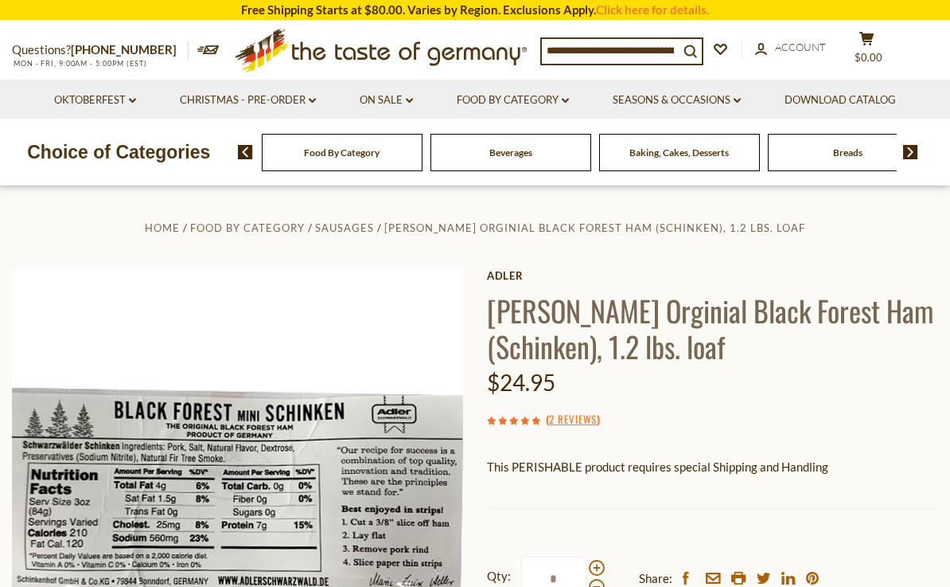
click at [570, 44] on input at bounding box center [610, 50] width 137 height 22
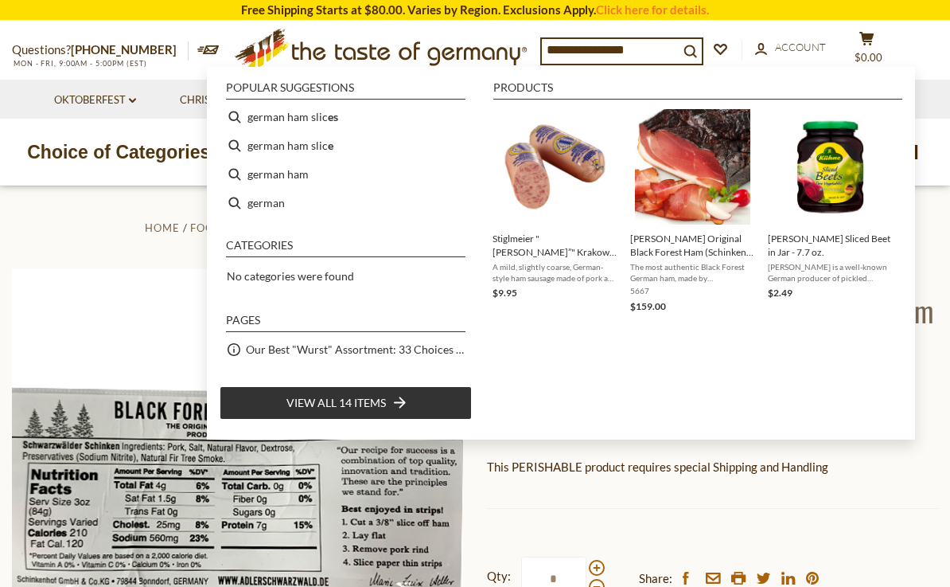
type input "**********"
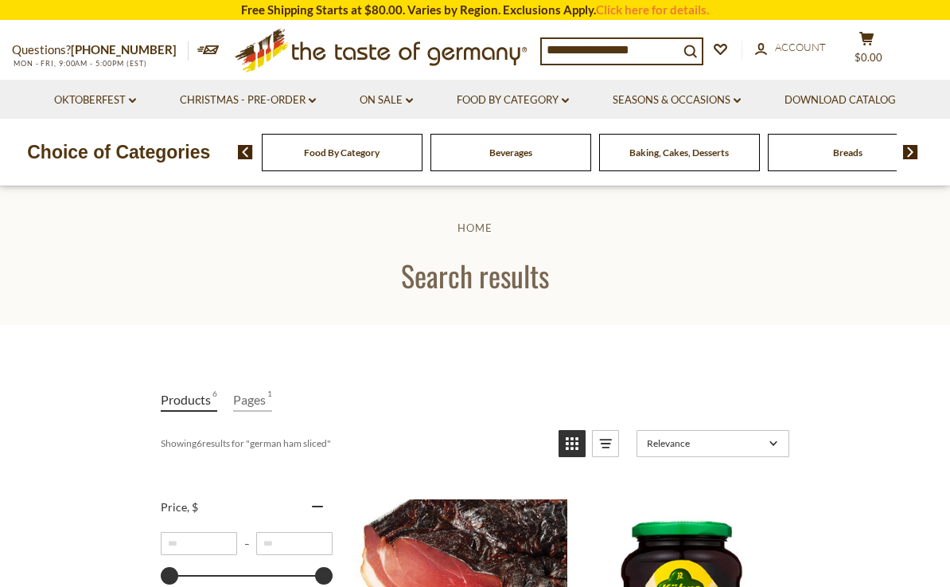
click at [539, 105] on link "Food By Category dropdown_arrow" at bounding box center [513, 101] width 112 height 18
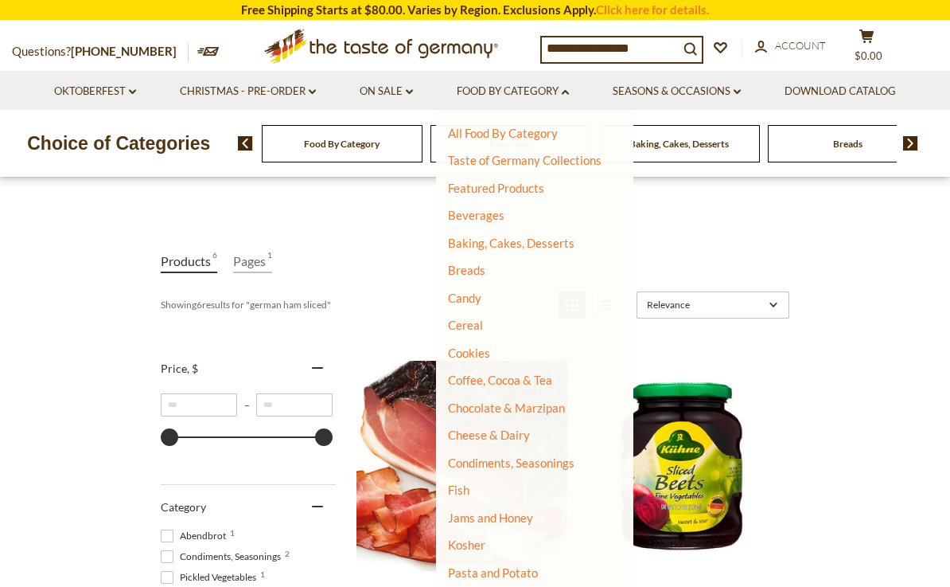
scroll to position [143, 0]
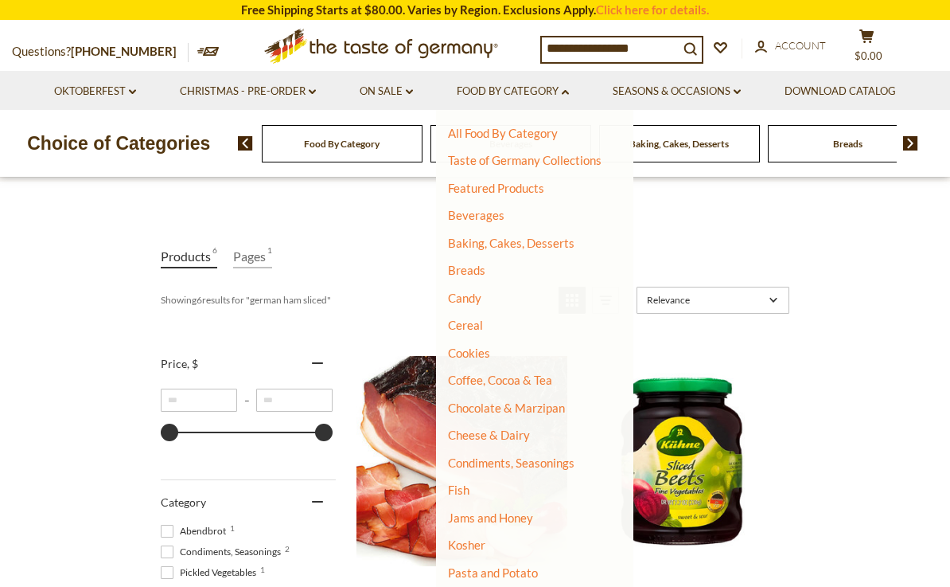
click at [470, 483] on link "Fish" at bounding box center [458, 489] width 21 height 14
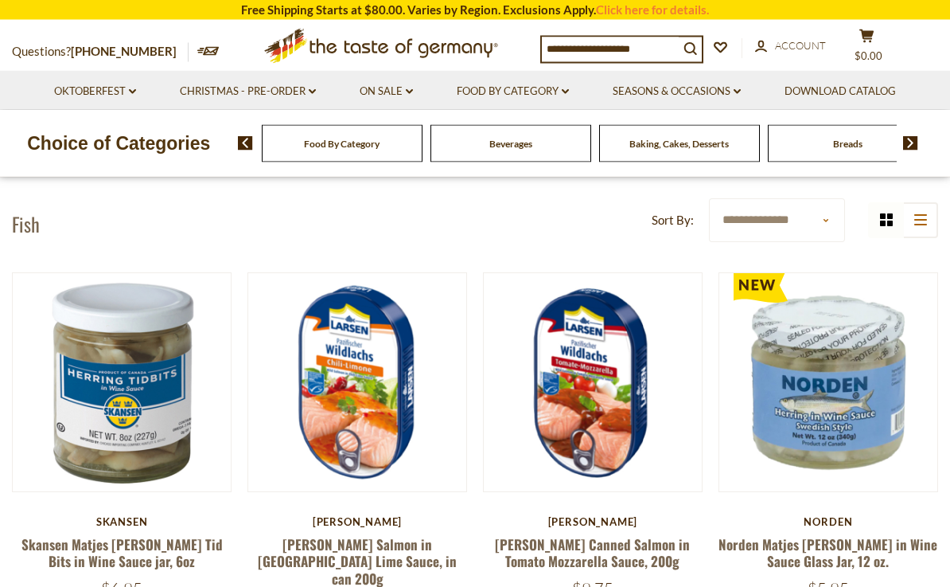
scroll to position [353, 0]
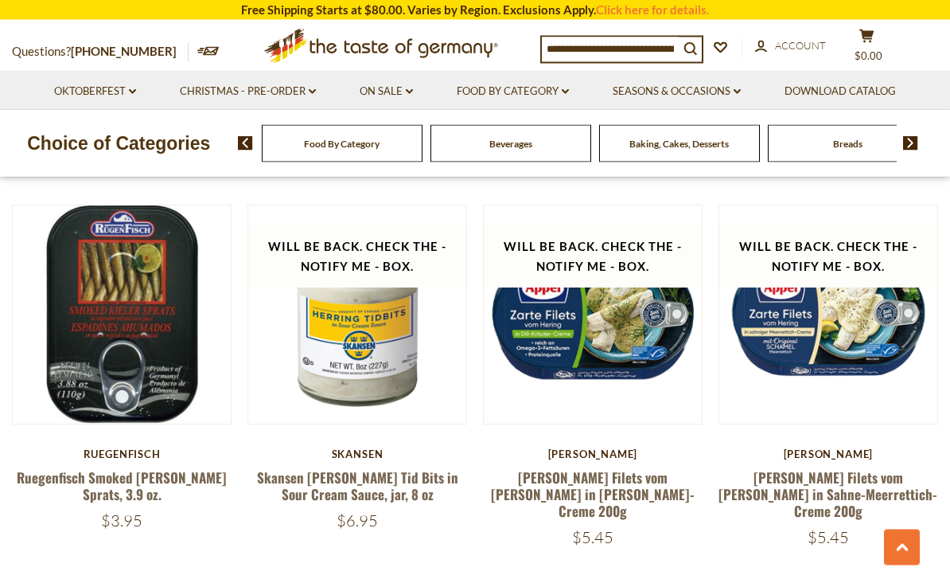
scroll to position [2664, 0]
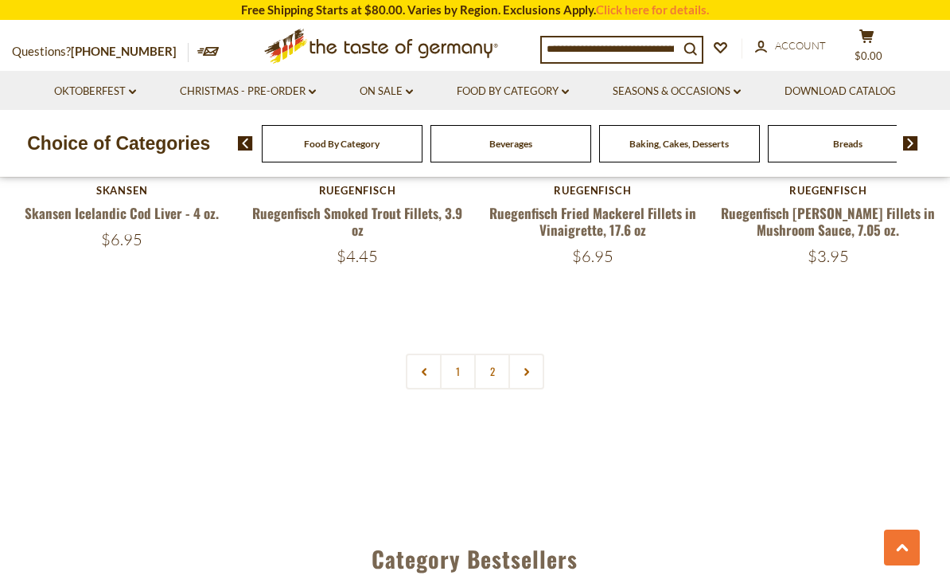
scroll to position [3722, 0]
click at [530, 353] on link at bounding box center [527, 371] width 36 height 36
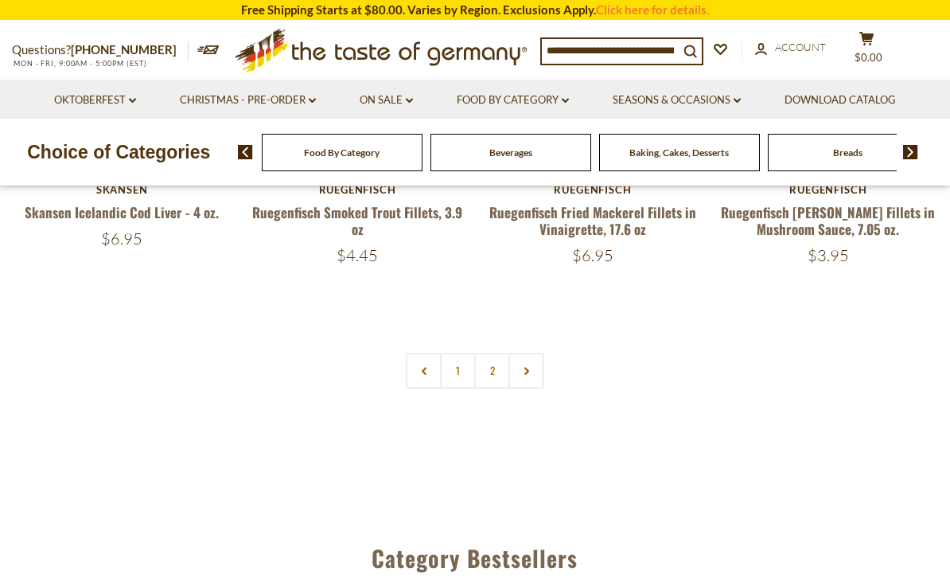
scroll to position [45, 0]
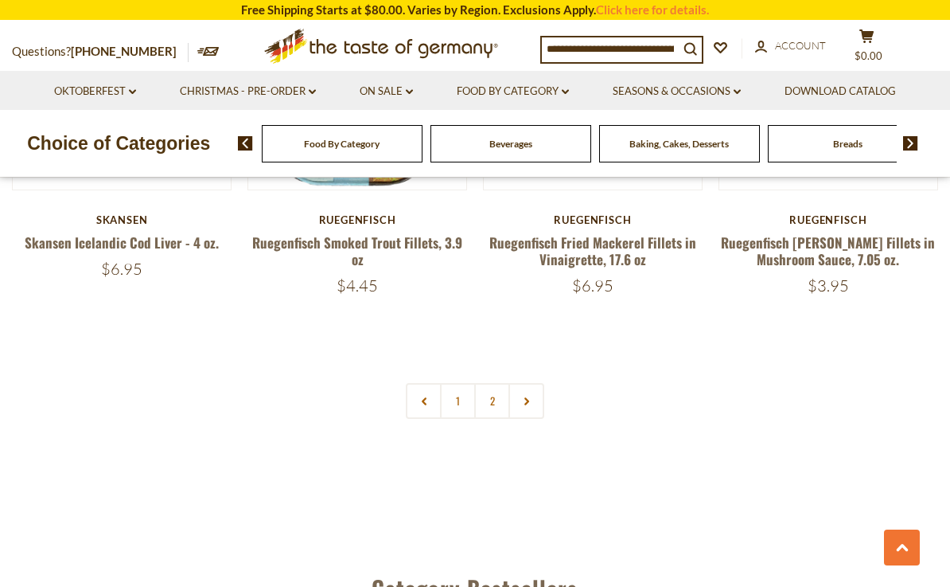
click at [505, 383] on link "2" at bounding box center [492, 401] width 36 height 36
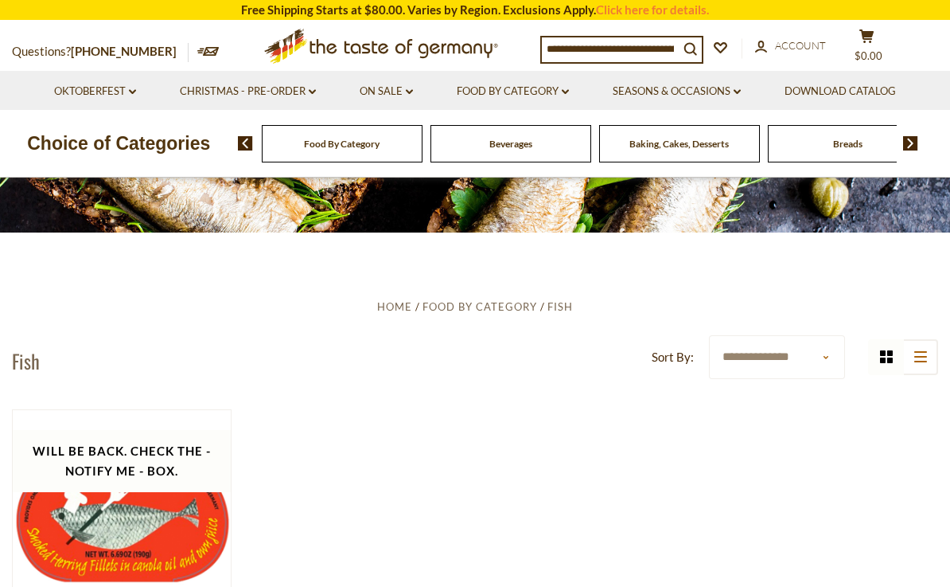
scroll to position [0, 0]
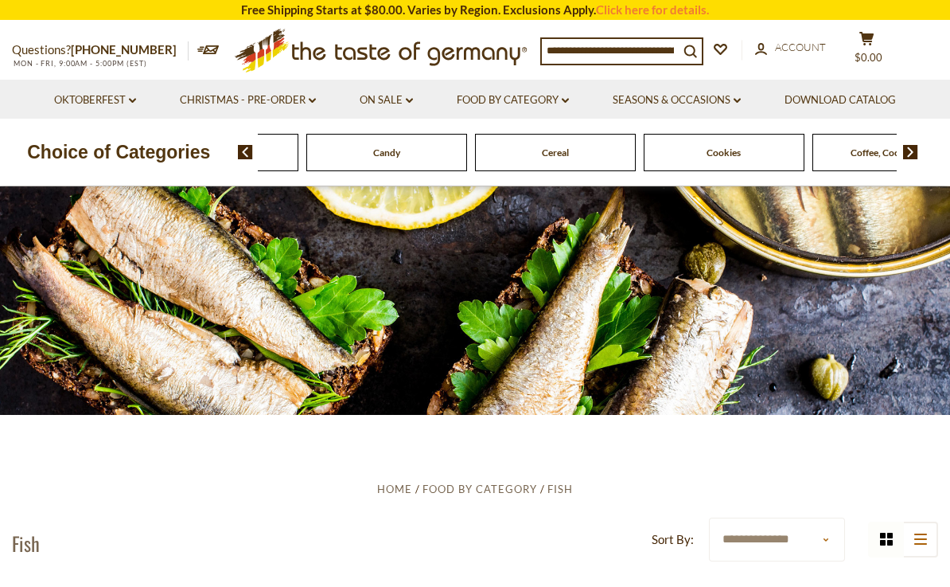
click at [713, 98] on link "Seasons & Occasions dropdown_arrow" at bounding box center [677, 101] width 128 height 18
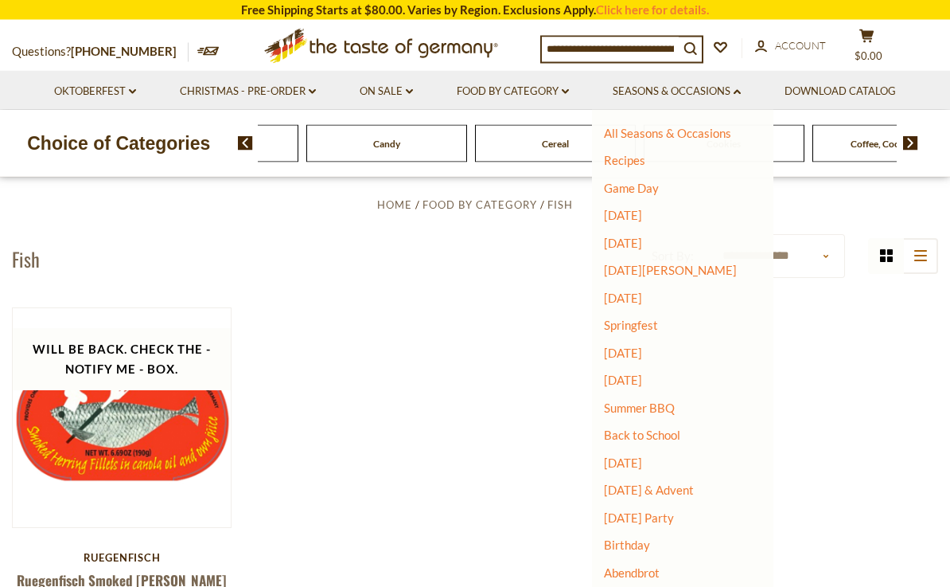
scroll to position [296, 0]
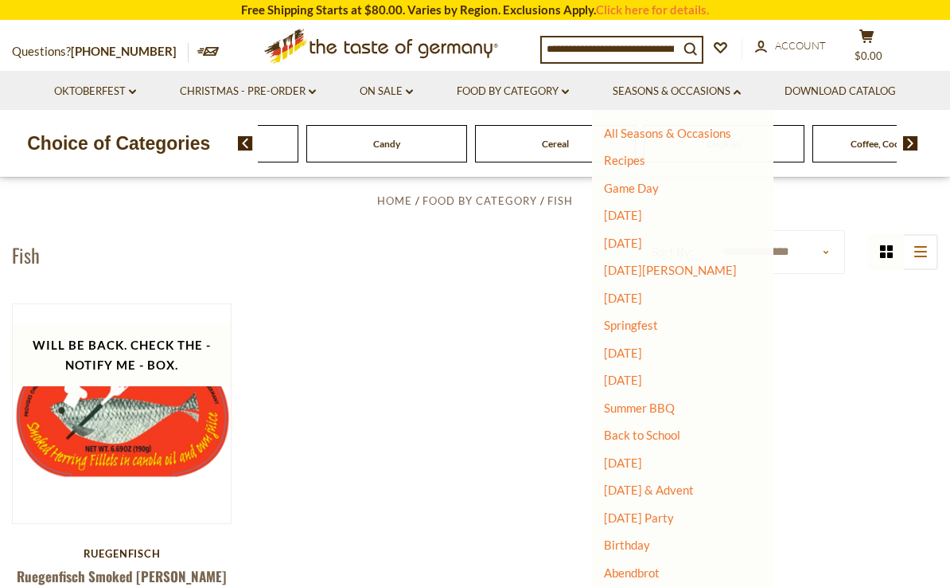
click at [694, 490] on link "[DATE] & Advent" at bounding box center [649, 489] width 90 height 14
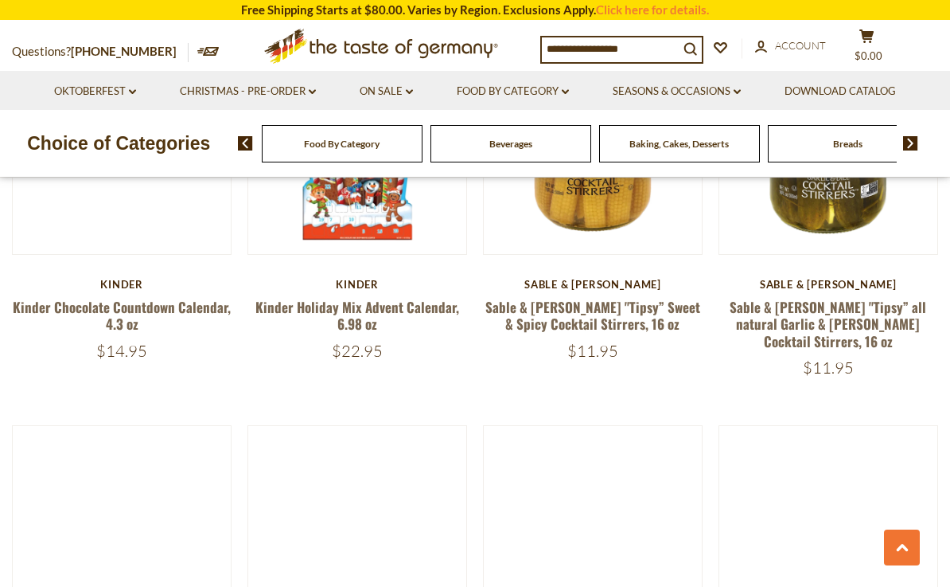
scroll to position [928, 0]
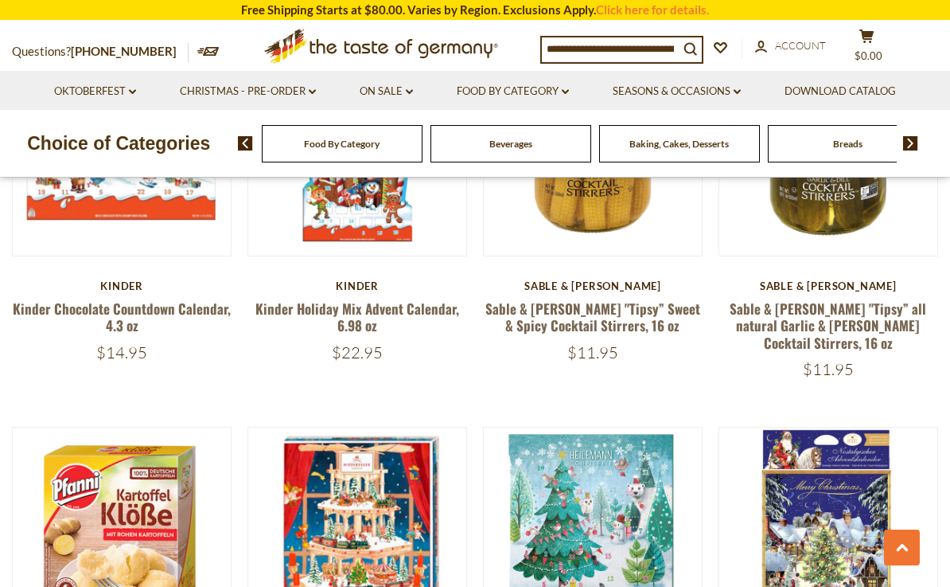
click at [696, 90] on link "Seasons & Occasions dropdown_arrow" at bounding box center [677, 92] width 128 height 18
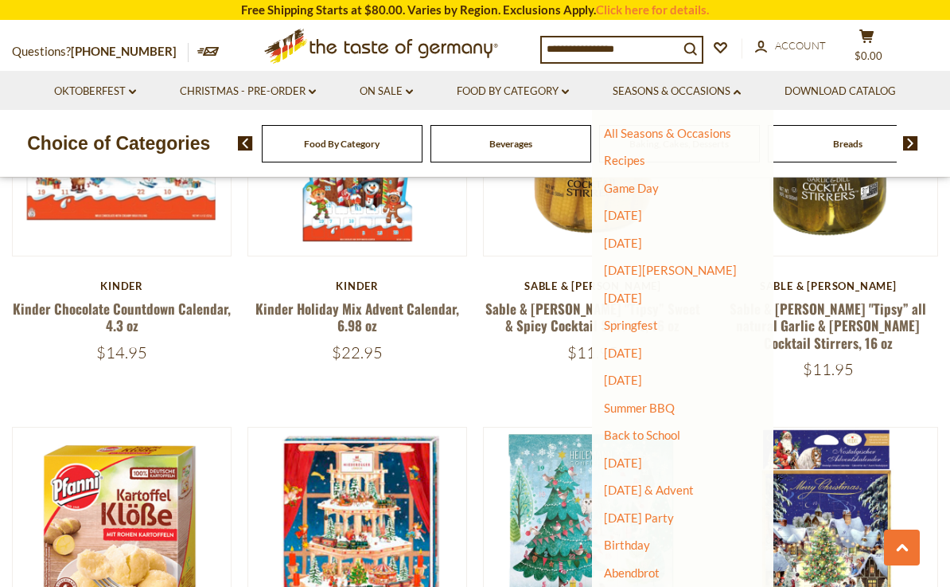
click at [517, 96] on link "Food By Category dropdown_arrow" at bounding box center [513, 92] width 112 height 18
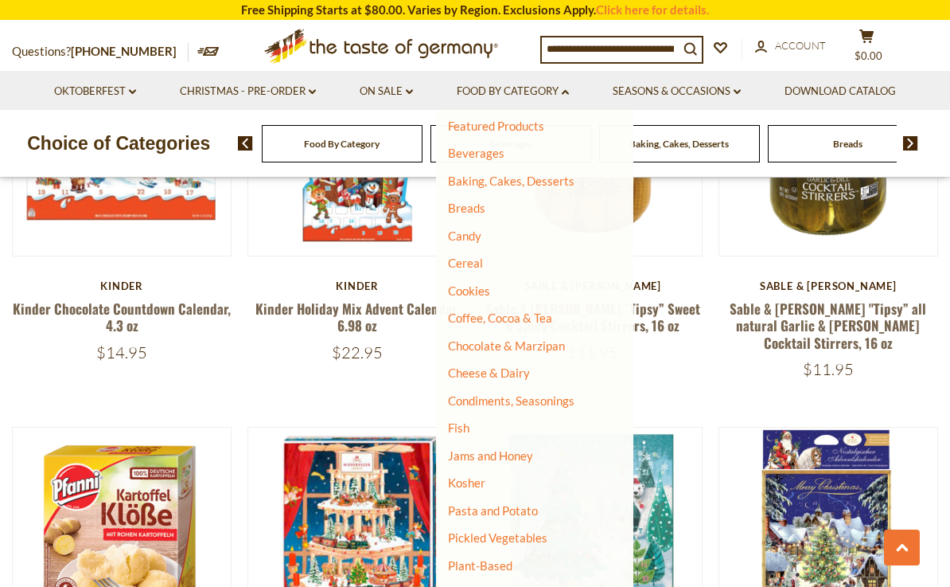
scroll to position [61, 0]
click at [483, 204] on link "Breads" at bounding box center [466, 208] width 37 height 14
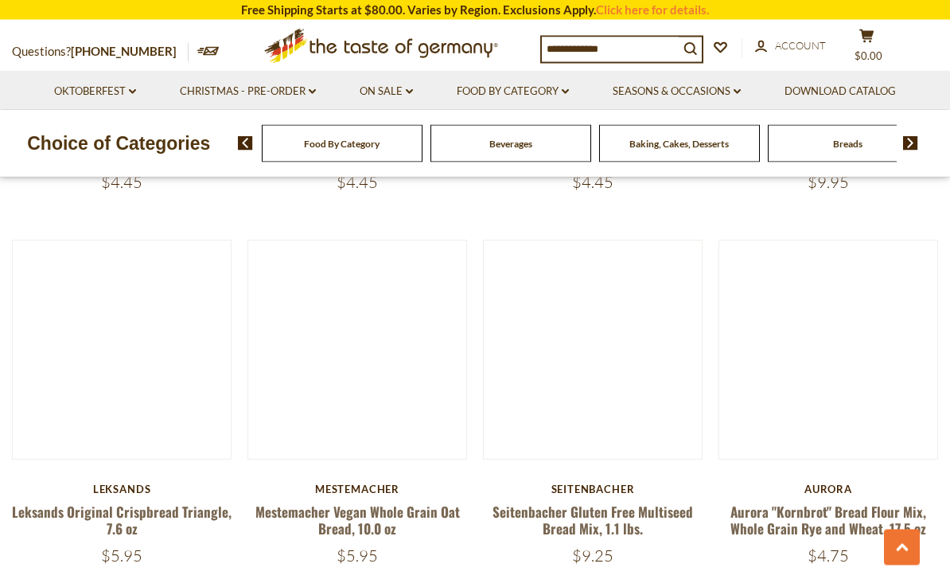
scroll to position [1034, 0]
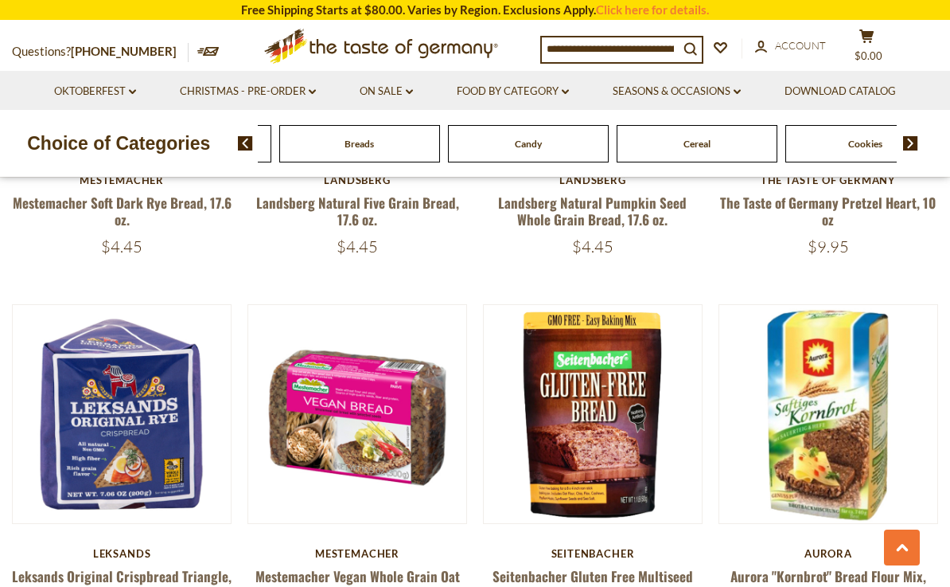
click at [271, 146] on div "Baking, Cakes, Desserts" at bounding box center [191, 143] width 161 height 37
click at [569, 85] on link "Food By Category dropdown_arrow" at bounding box center [513, 92] width 112 height 18
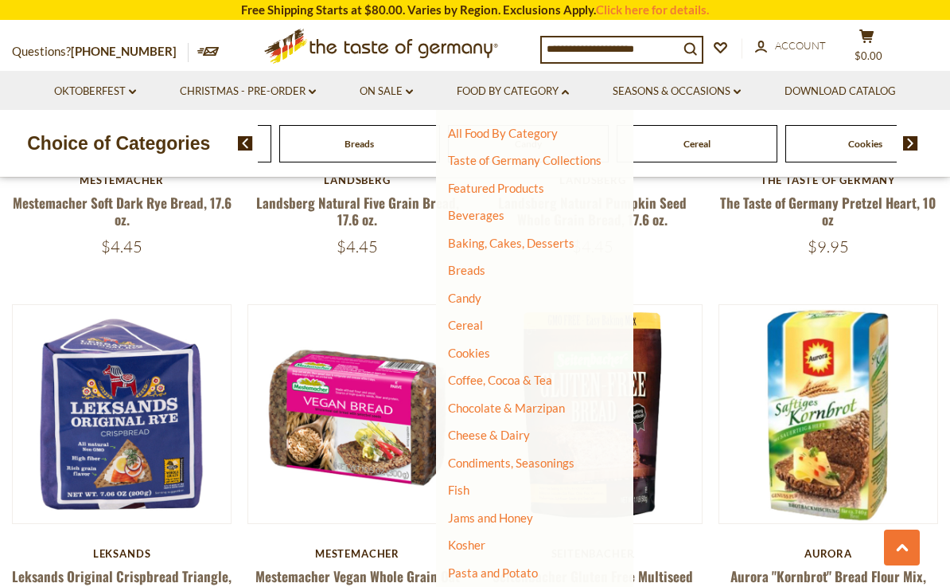
click at [497, 218] on link "Beverages" at bounding box center [476, 215] width 57 height 14
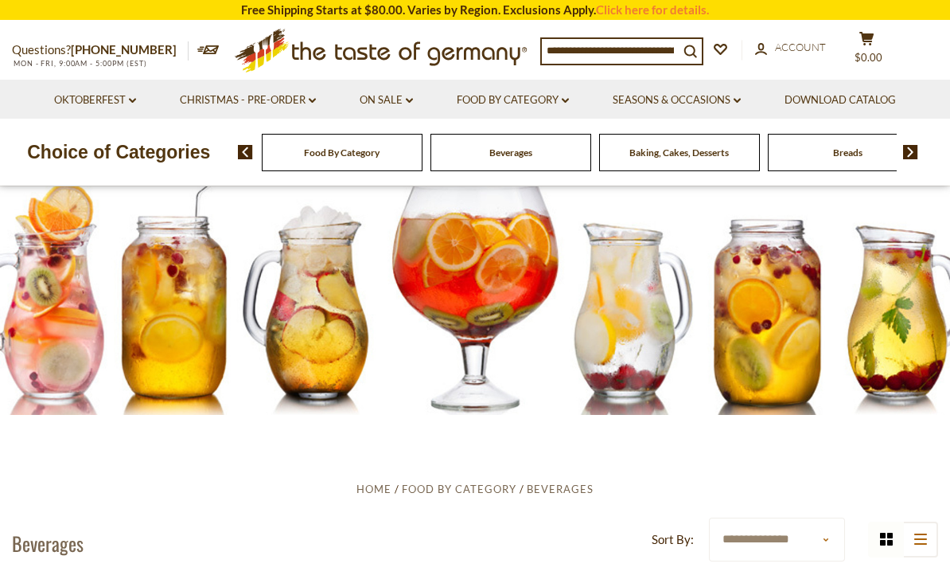
click at [545, 99] on link "Food By Category dropdown_arrow" at bounding box center [513, 101] width 112 height 18
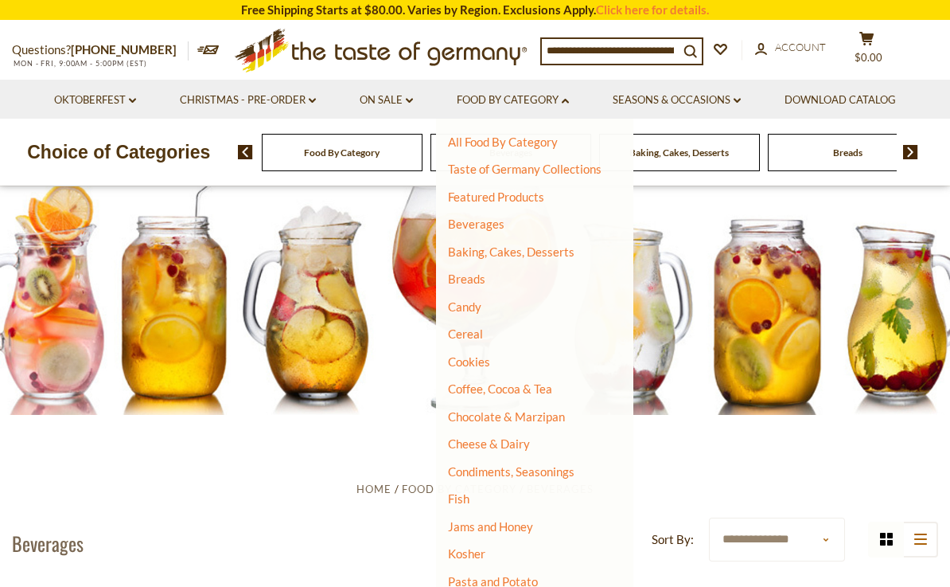
click at [482, 332] on link "Cereal" at bounding box center [465, 333] width 35 height 14
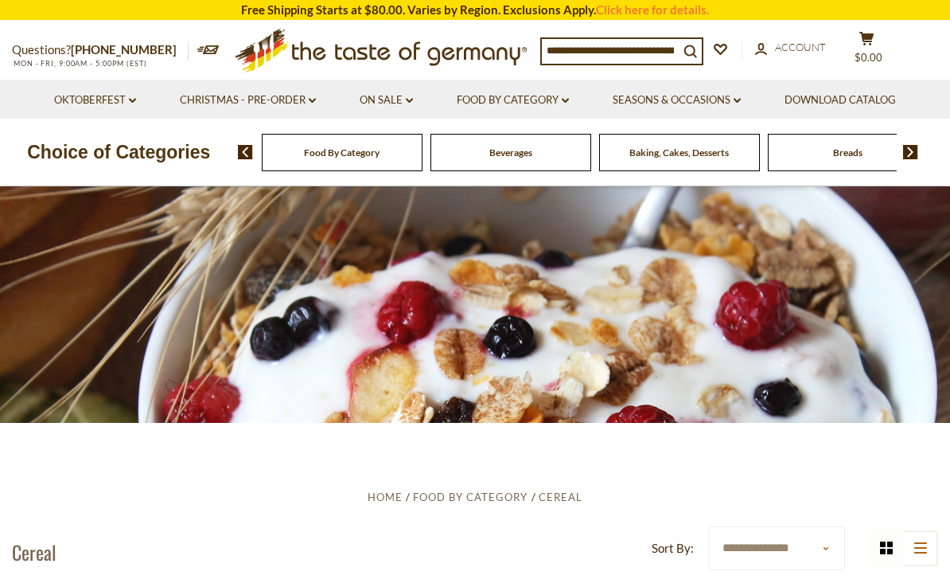
click at [560, 95] on link "Food By Category dropdown_arrow" at bounding box center [513, 101] width 112 height 18
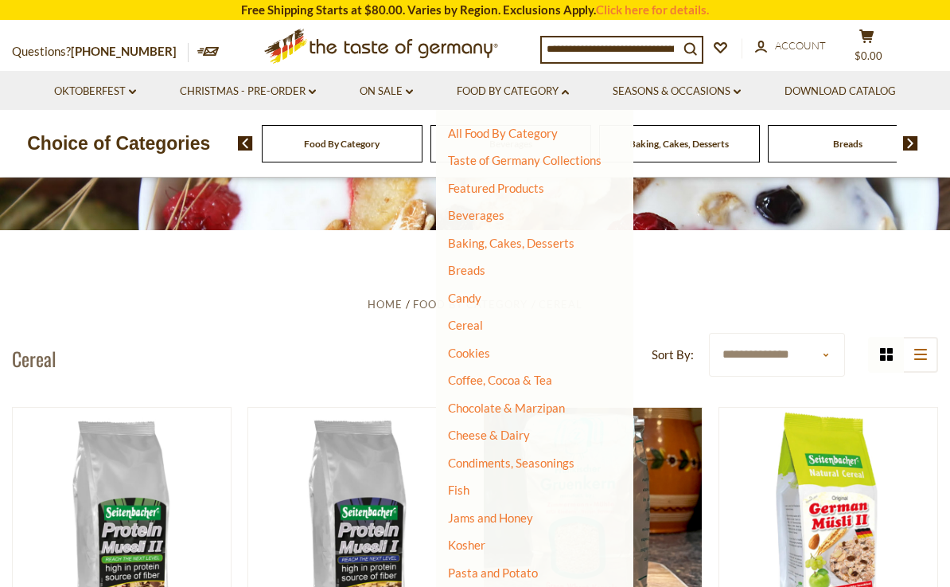
click at [522, 431] on link "Cheese & Dairy" at bounding box center [489, 434] width 82 height 14
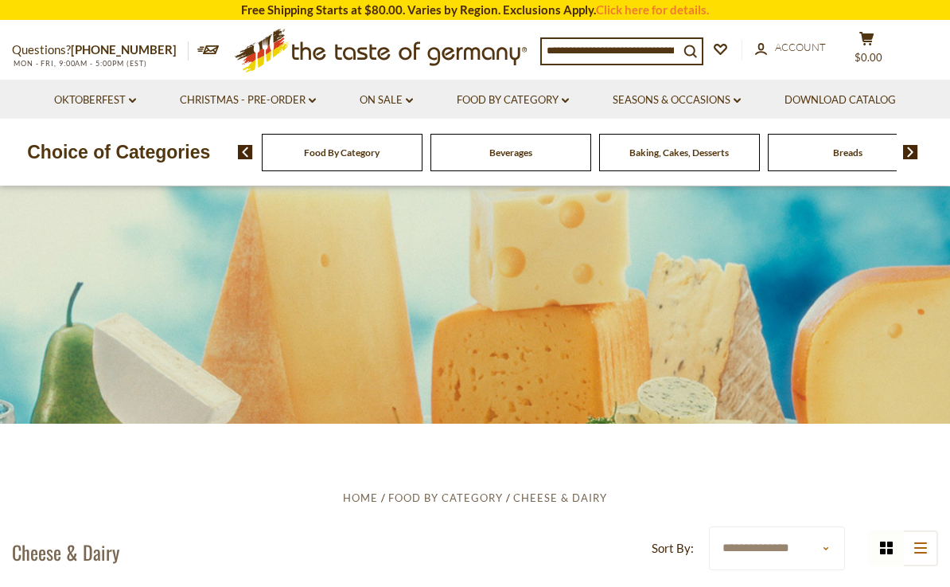
click at [575, 41] on input at bounding box center [610, 50] width 137 height 22
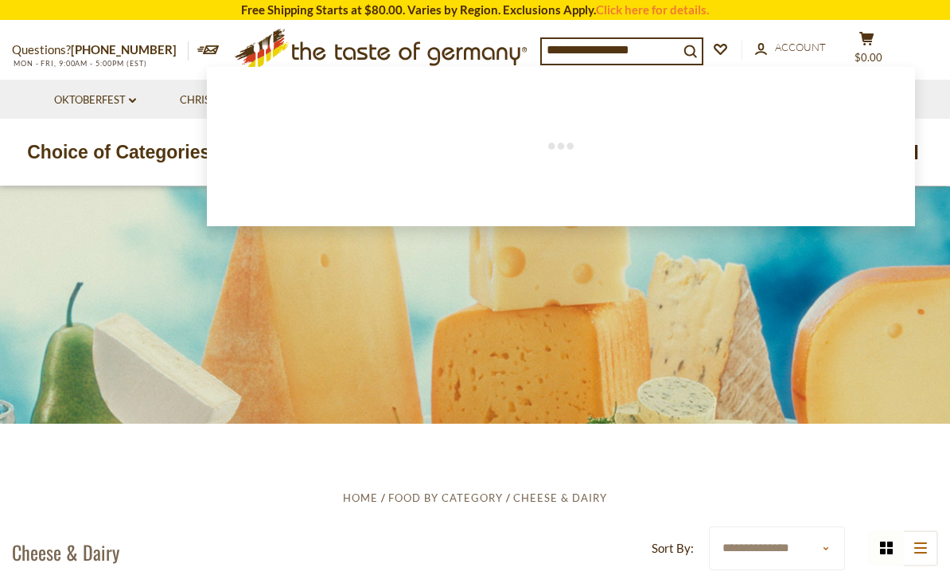
type input "**********"
